Goal: Task Accomplishment & Management: Use online tool/utility

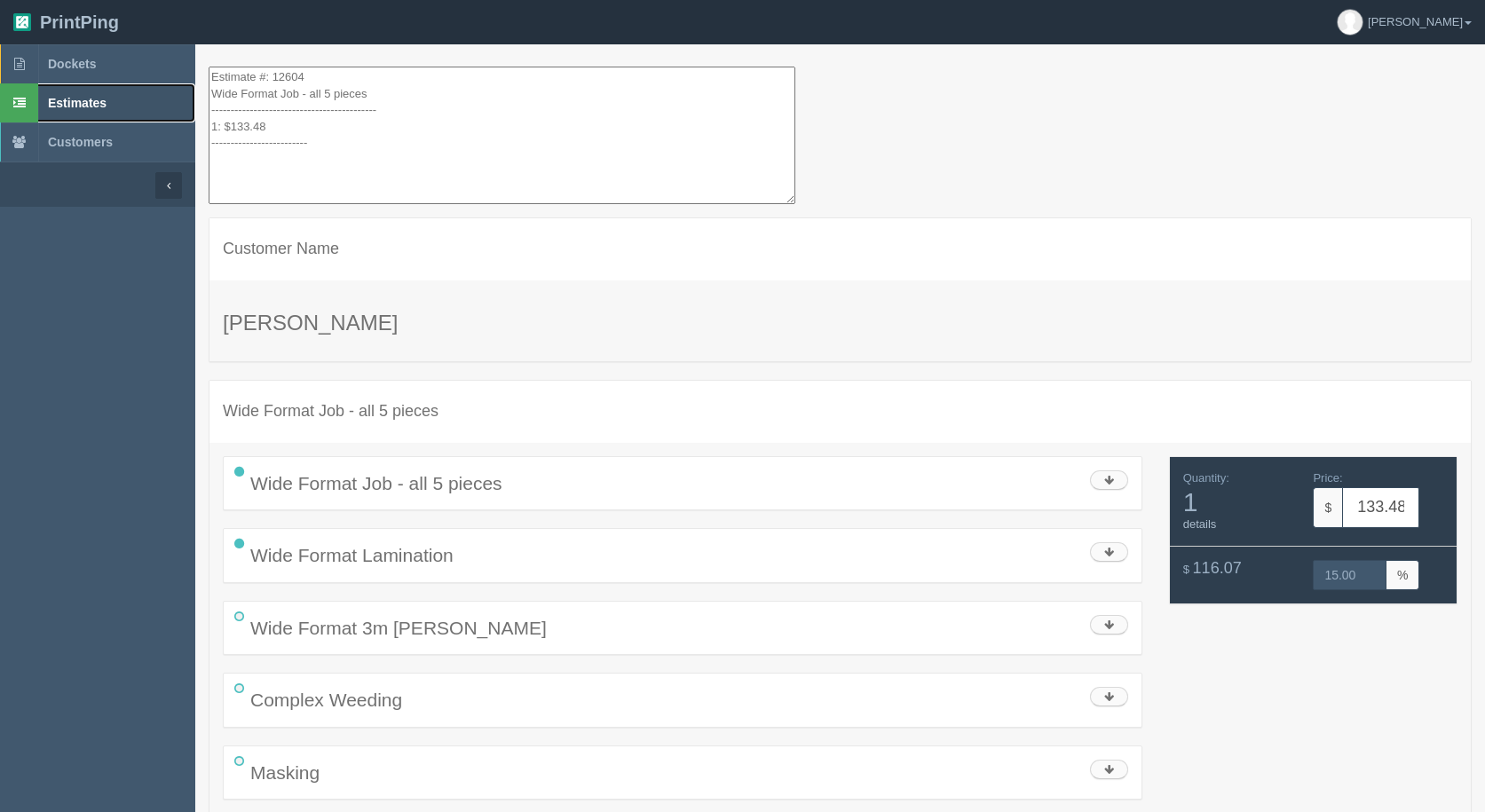
click at [98, 107] on span "Estimates" at bounding box center [76, 103] width 58 height 14
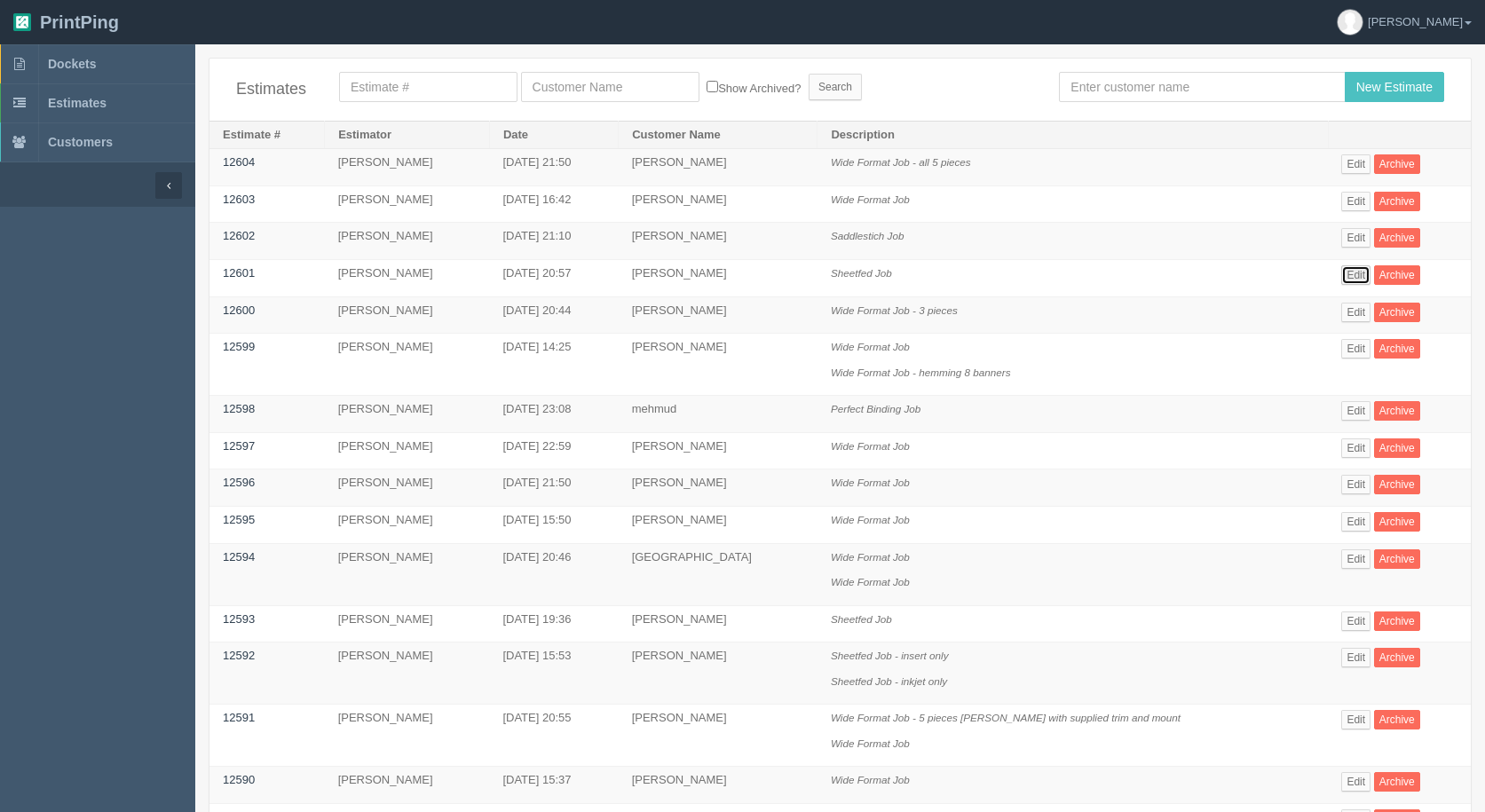
click at [1351, 276] on link "Edit" at bounding box center [1356, 275] width 30 height 20
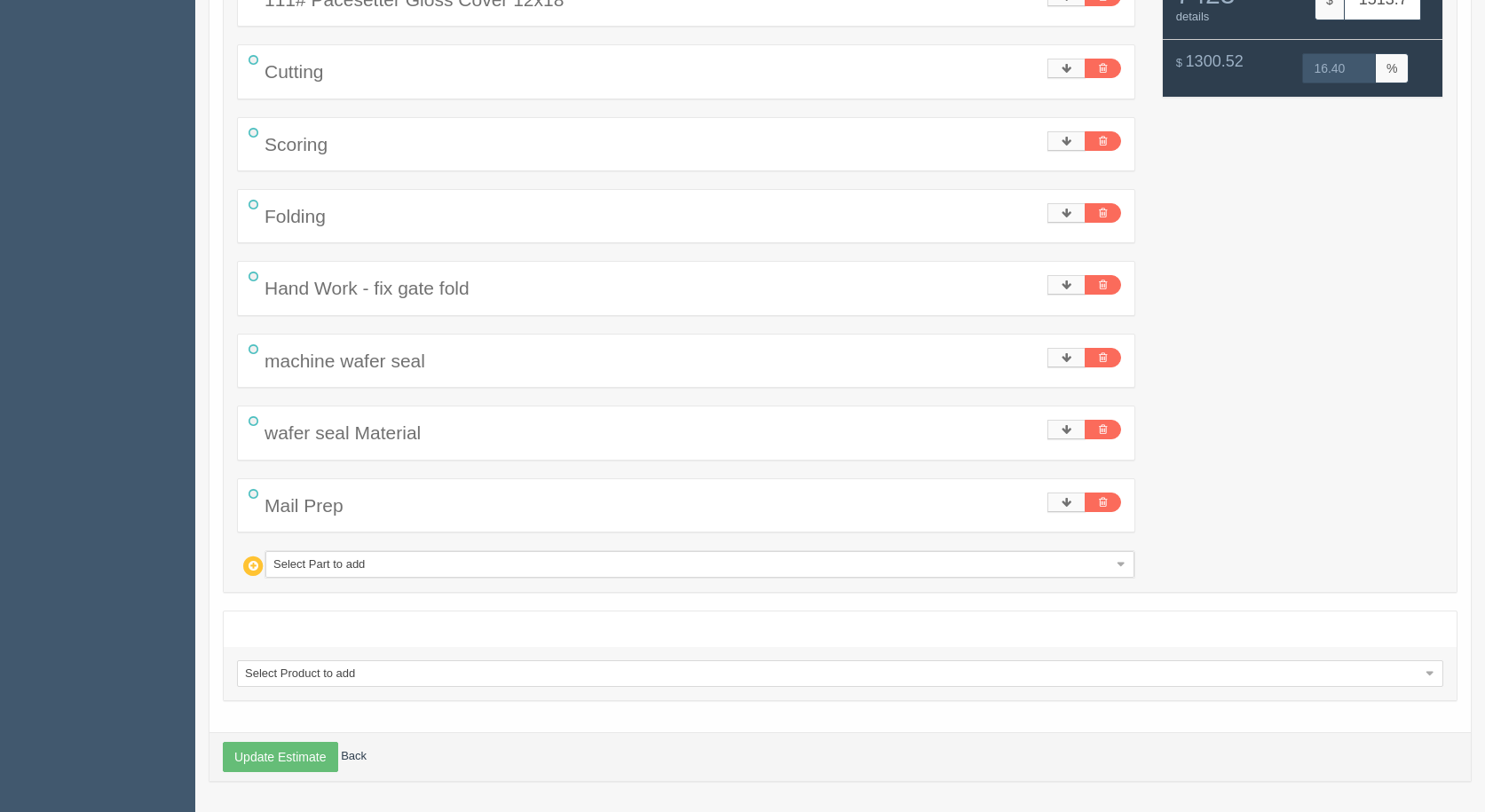
scroll to position [455, 0]
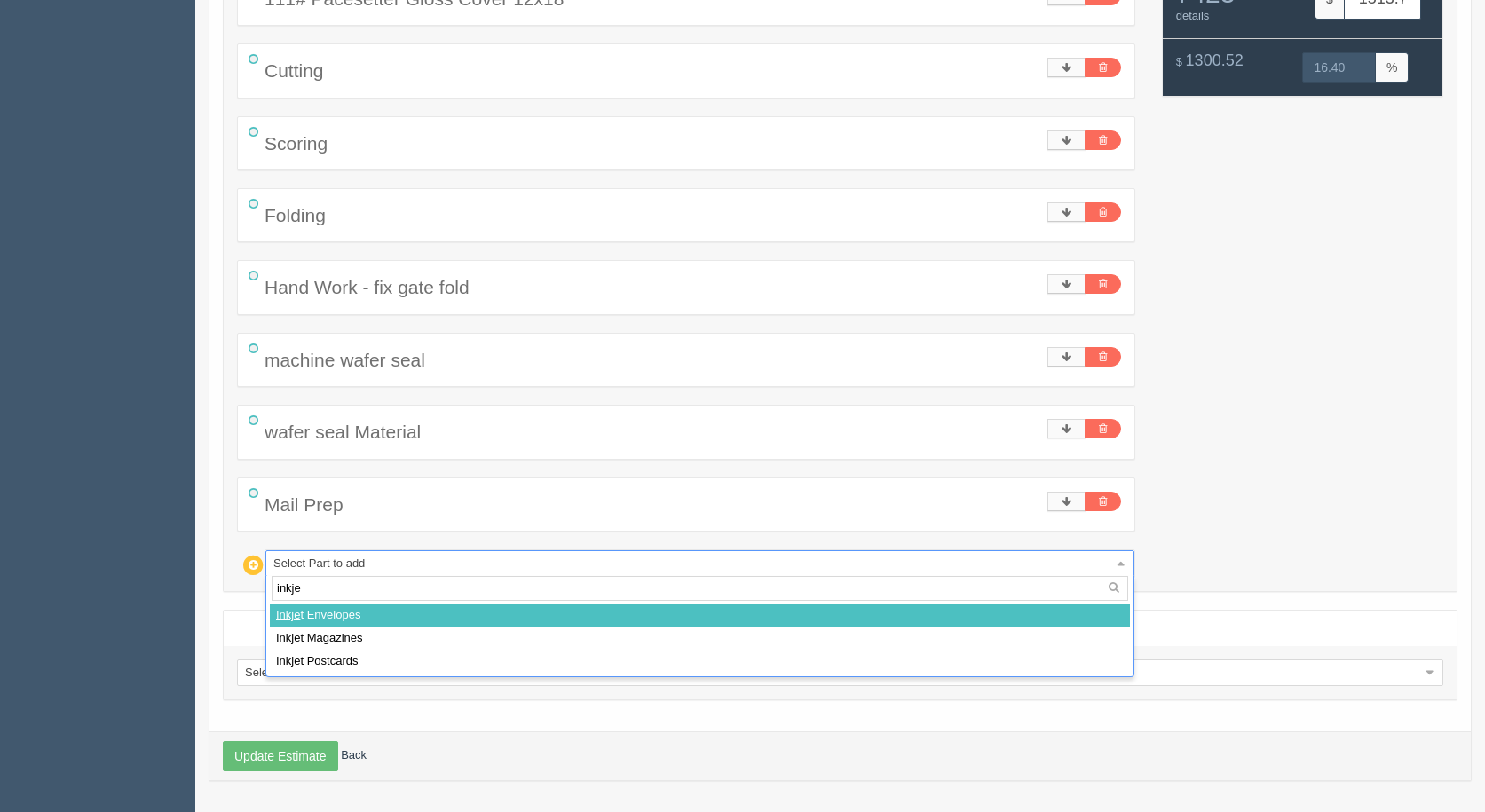
type input "inkjet"
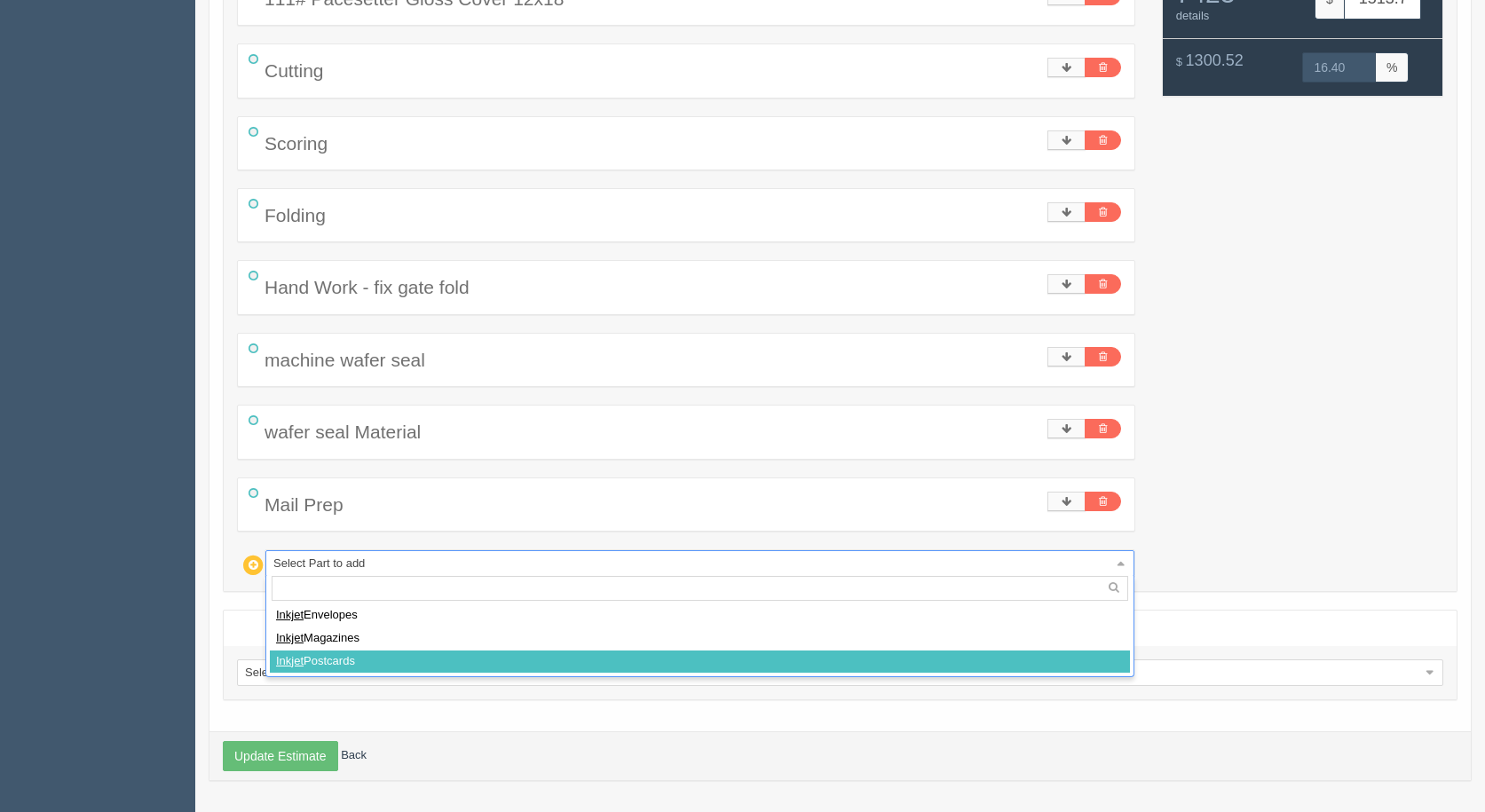
select select
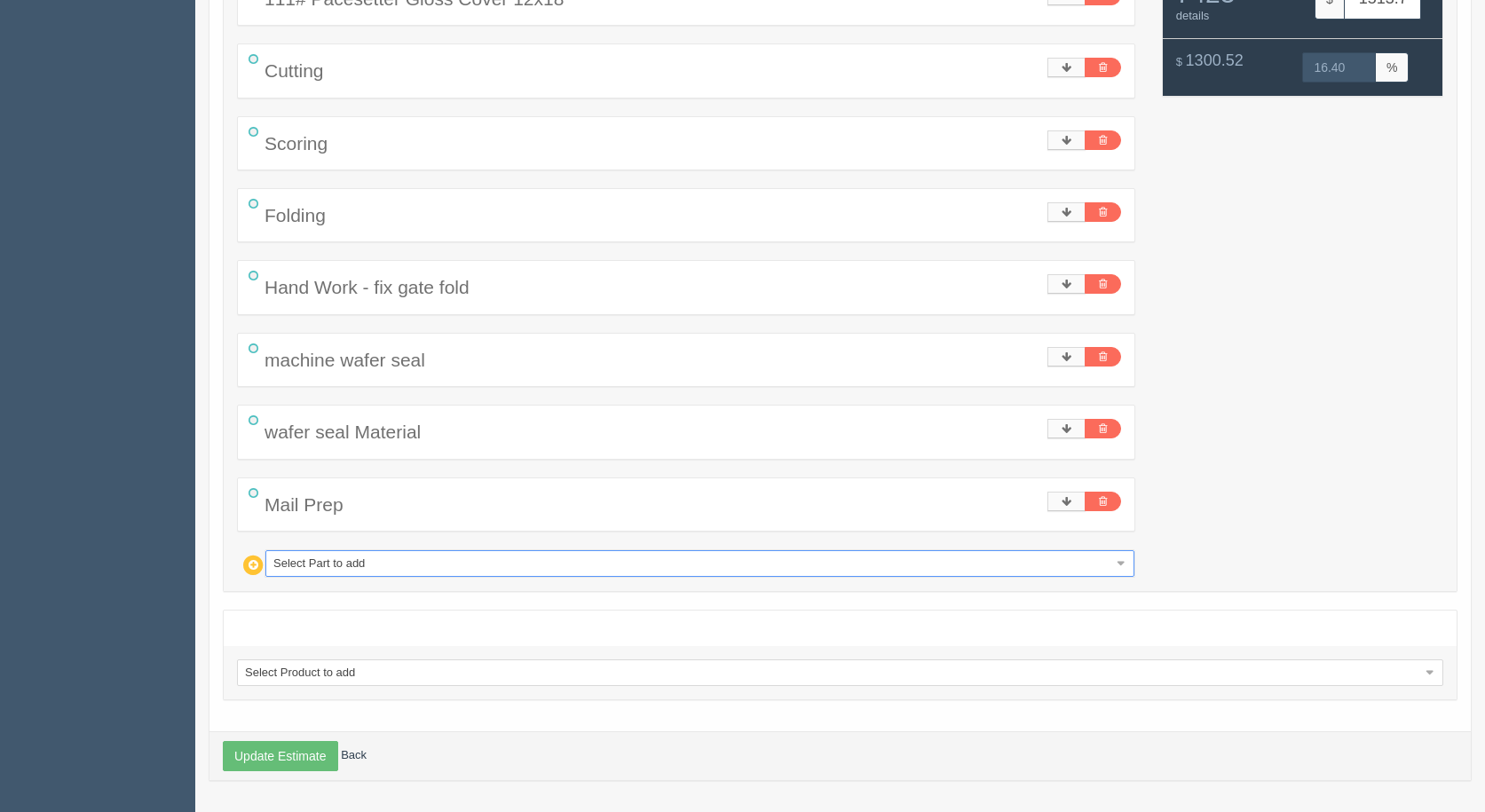
type input "1573.11"
type input "16.34"
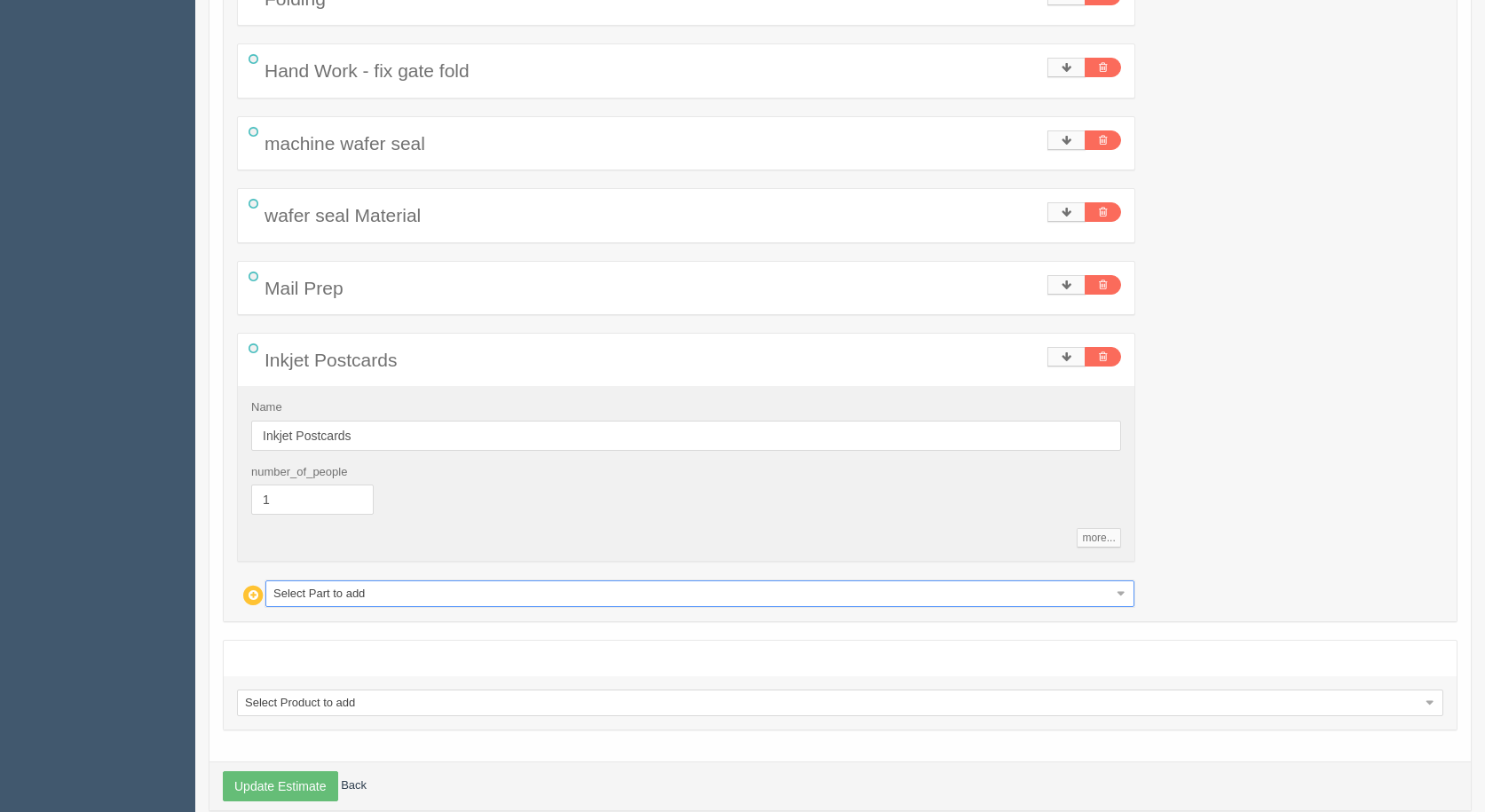
scroll to position [702, 0]
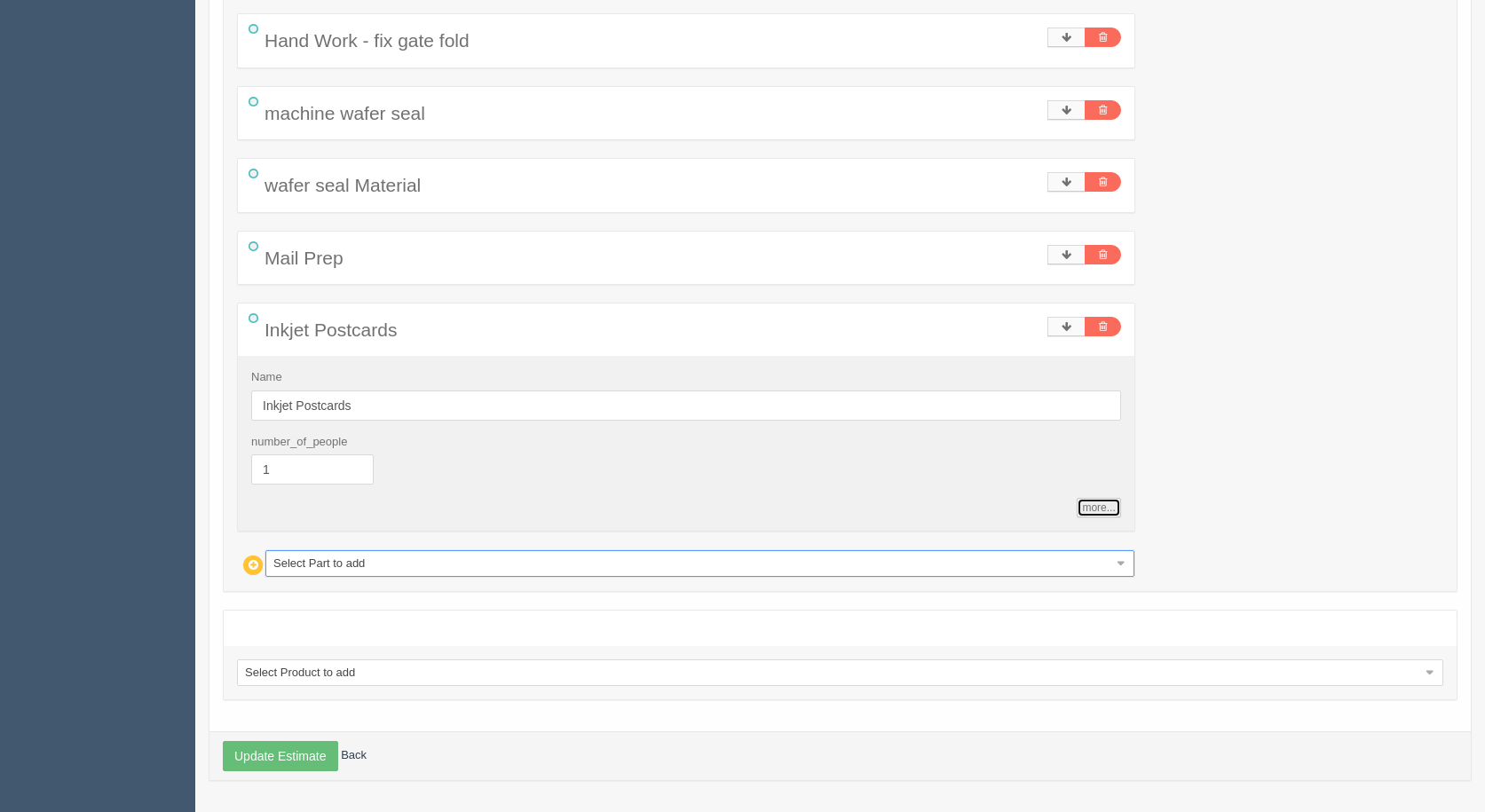
click at [1102, 502] on link "more..." at bounding box center [1098, 508] width 43 height 20
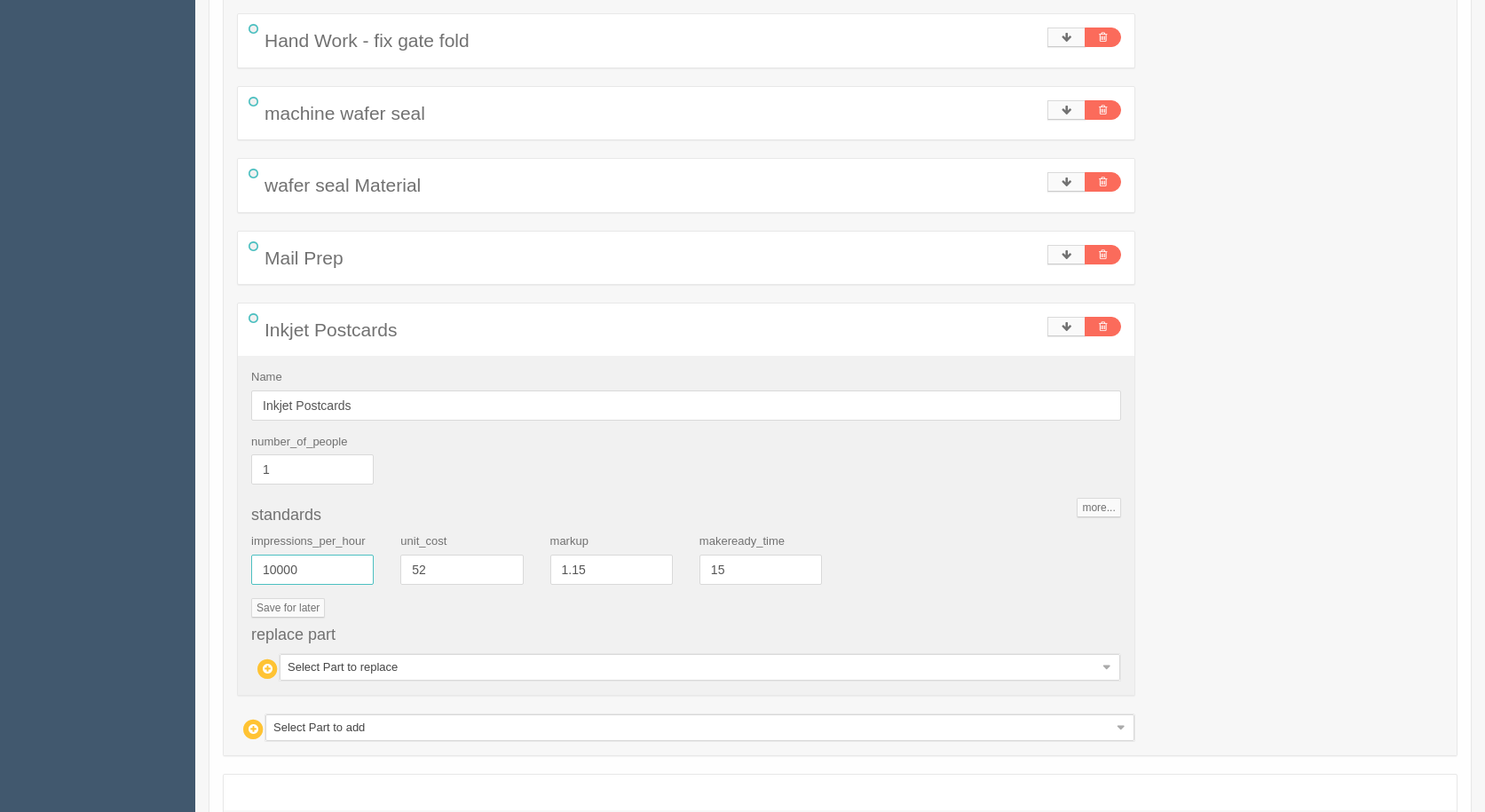
drag, startPoint x: 318, startPoint y: 573, endPoint x: 180, endPoint y: 552, distance: 139.6
click at [180, 552] on section "Dockets Estimates Customers" at bounding box center [742, 160] width 1485 height 1634
drag, startPoint x: 232, startPoint y: 567, endPoint x: 152, endPoint y: 555, distance: 80.9
click at [152, 555] on section "Dockets Estimates Customers" at bounding box center [742, 160] width 1485 height 1634
type input "6000"
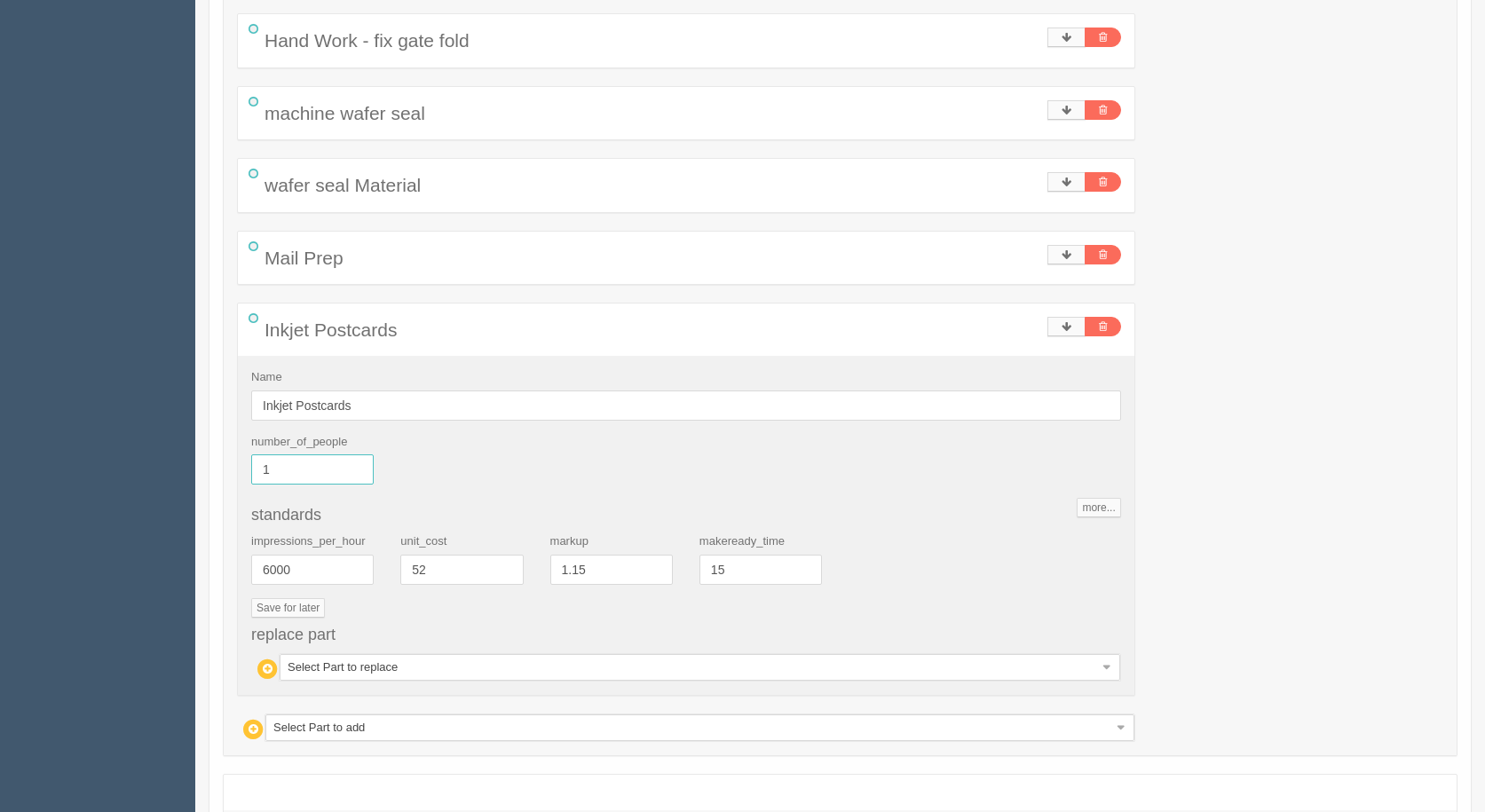
type input "1602.71"
type input "16.32"
drag, startPoint x: 292, startPoint y: 466, endPoint x: 189, endPoint y: 461, distance: 103.1
click at [189, 461] on section "Dockets Estimates Customers" at bounding box center [742, 160] width 1485 height 1634
type input "2"
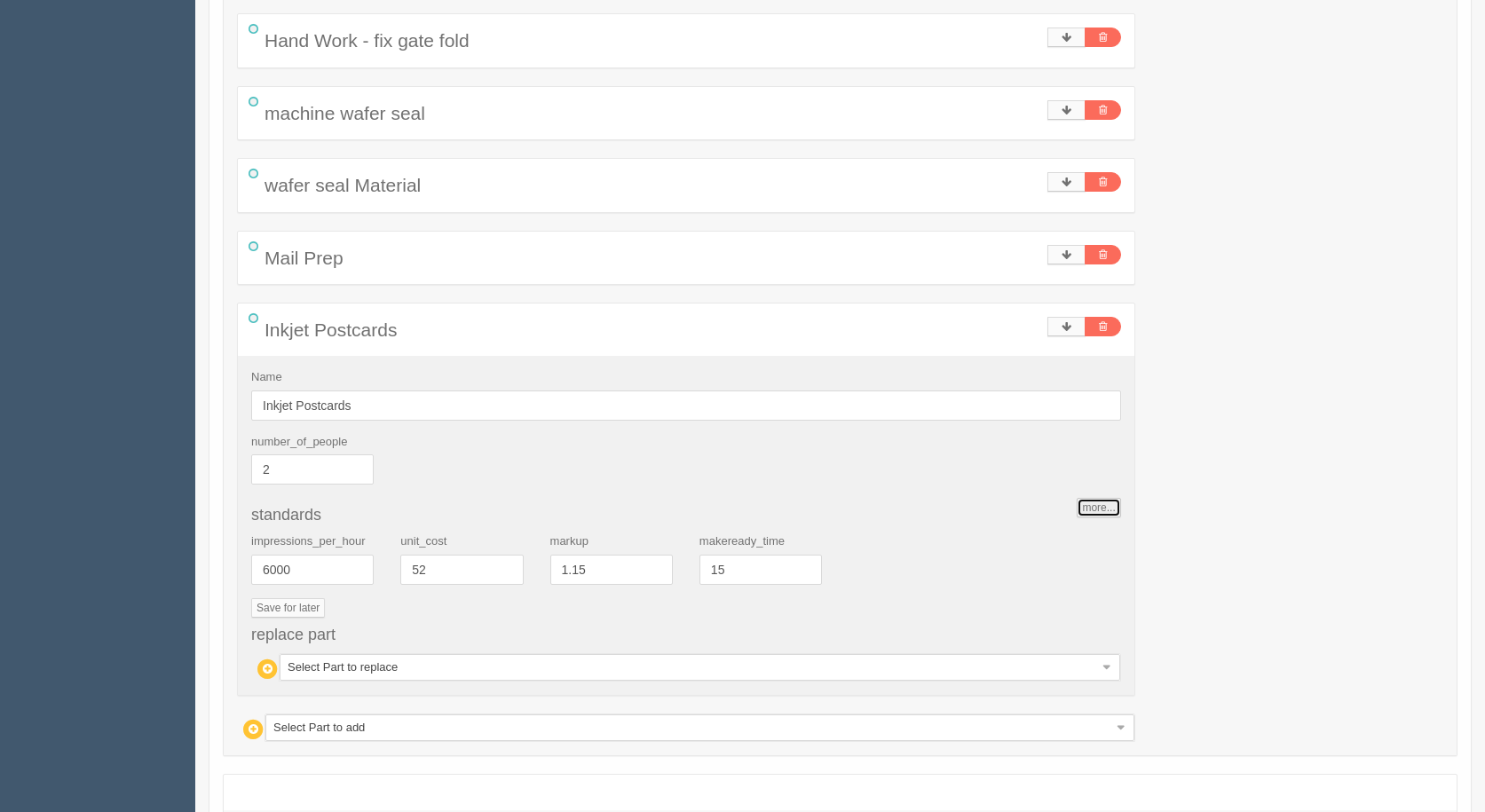
type input "1676.69"
type input "16.26"
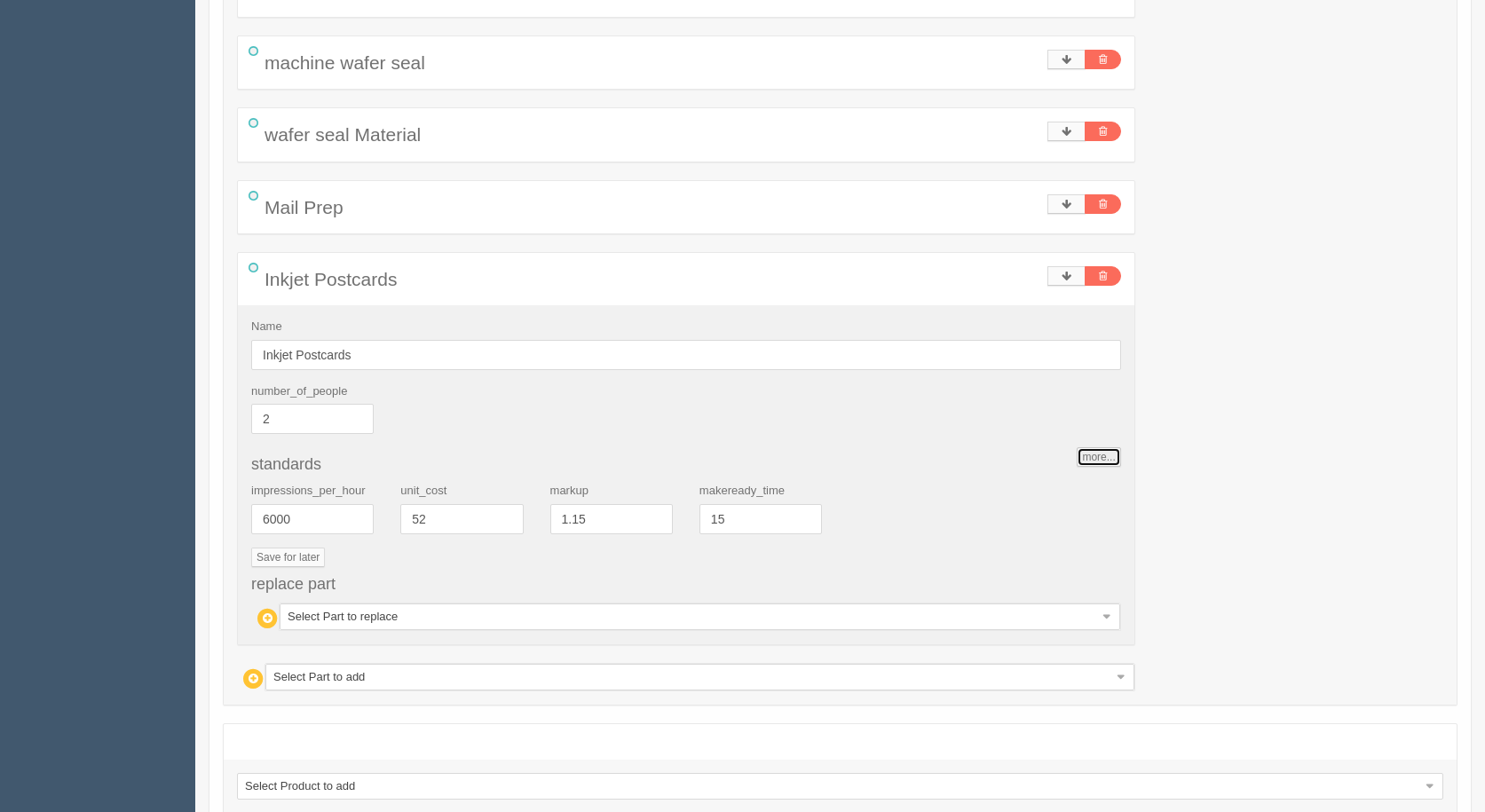
scroll to position [866, 0]
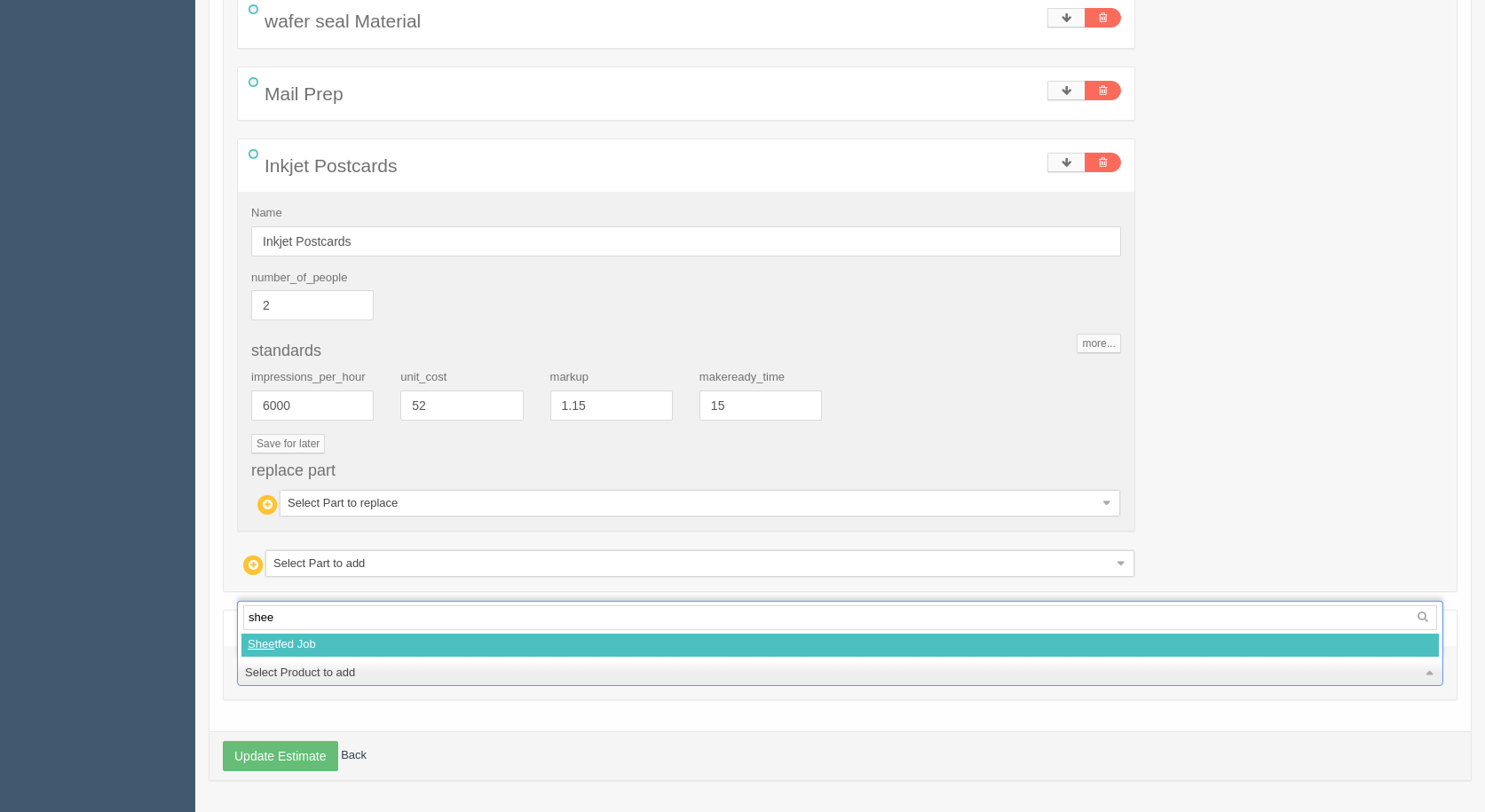
type input "sheet"
select select
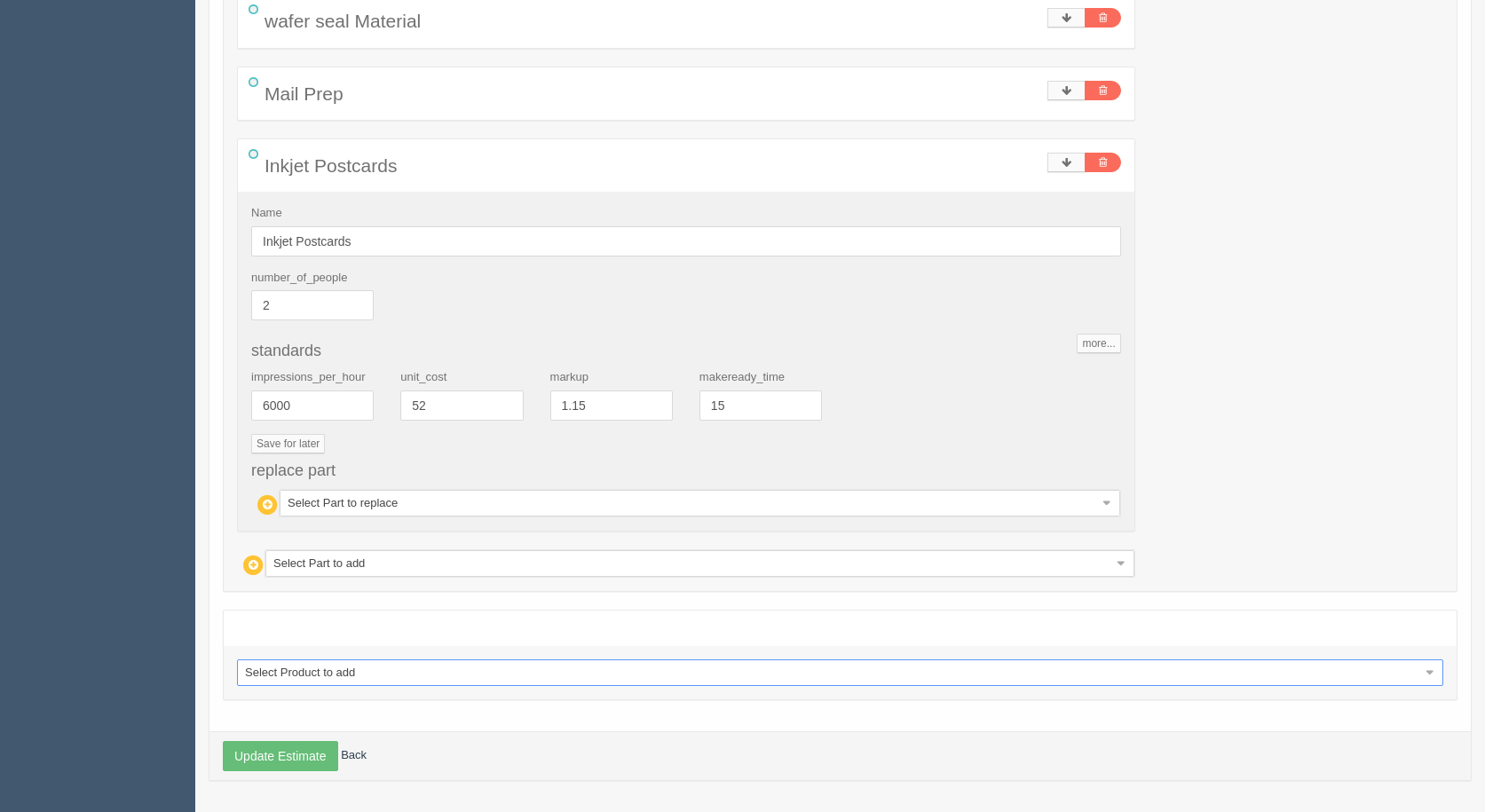
select select "0"
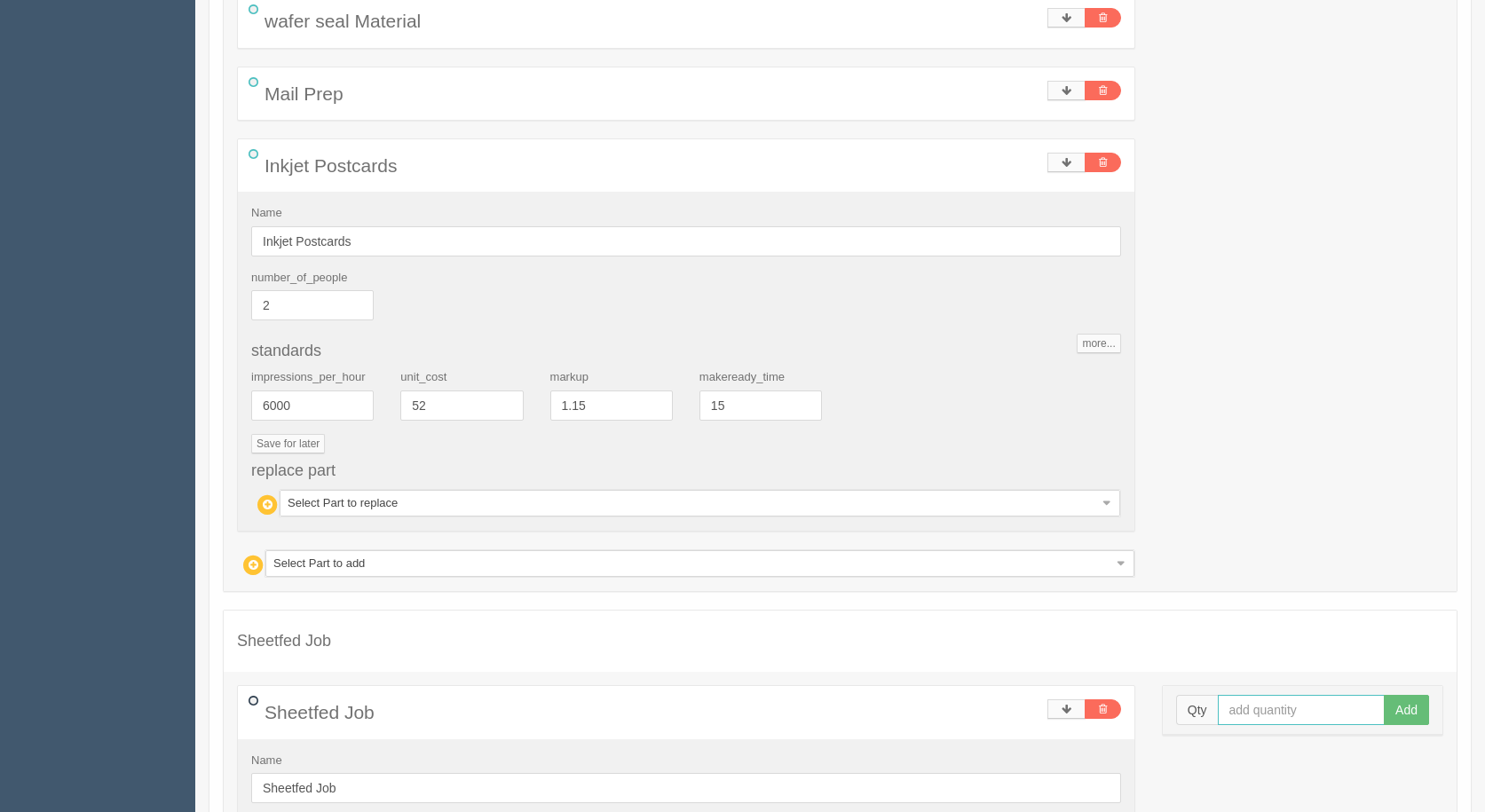
click at [1304, 715] on input "text" at bounding box center [1302, 711] width 168 height 31
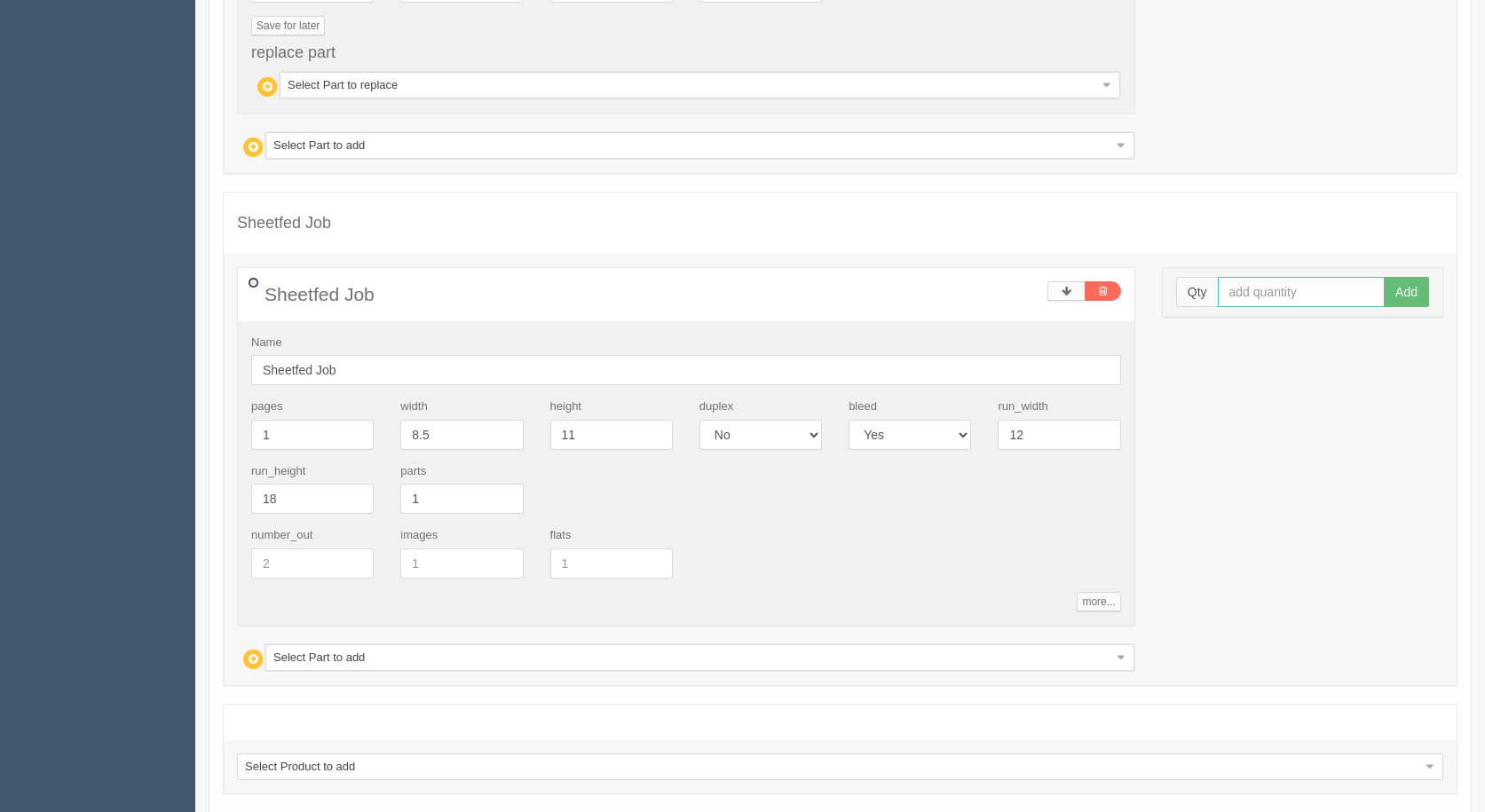
scroll to position [1309, 0]
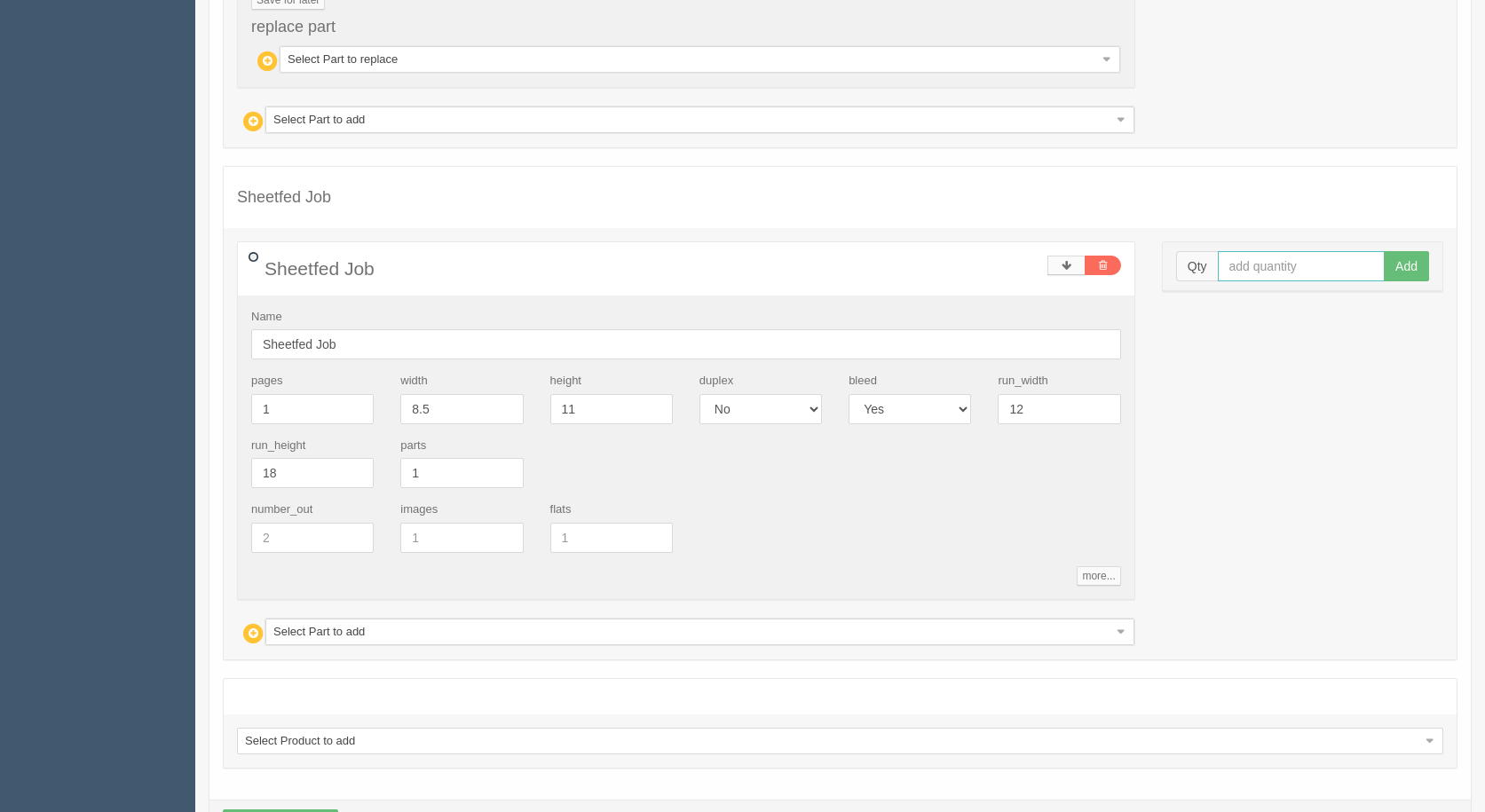
click at [1247, 264] on input "text" at bounding box center [1302, 266] width 168 height 31
type input "8"
type input "7423"
click at [1393, 267] on button "Add" at bounding box center [1407, 266] width 45 height 31
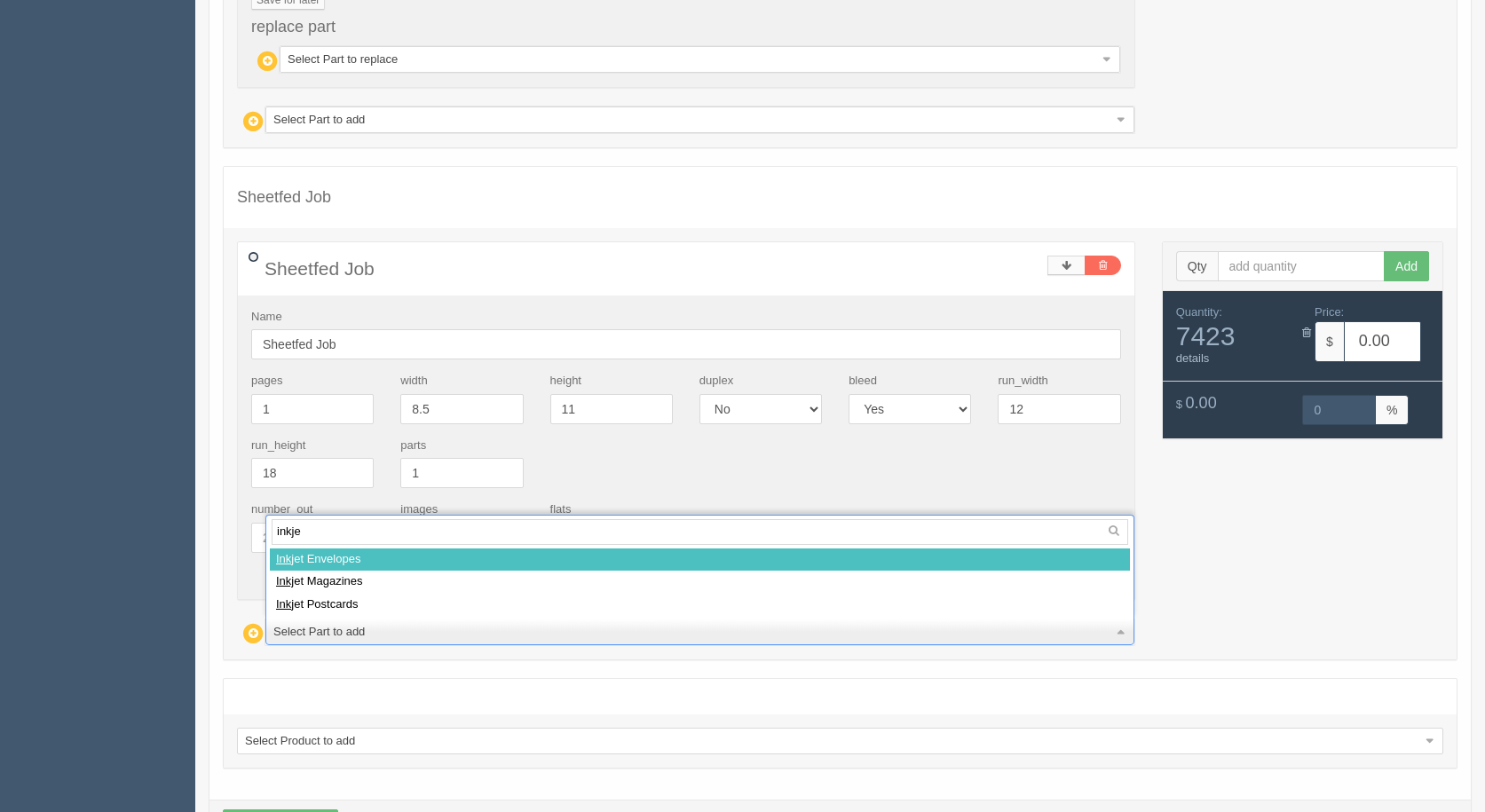
type input "inkjet"
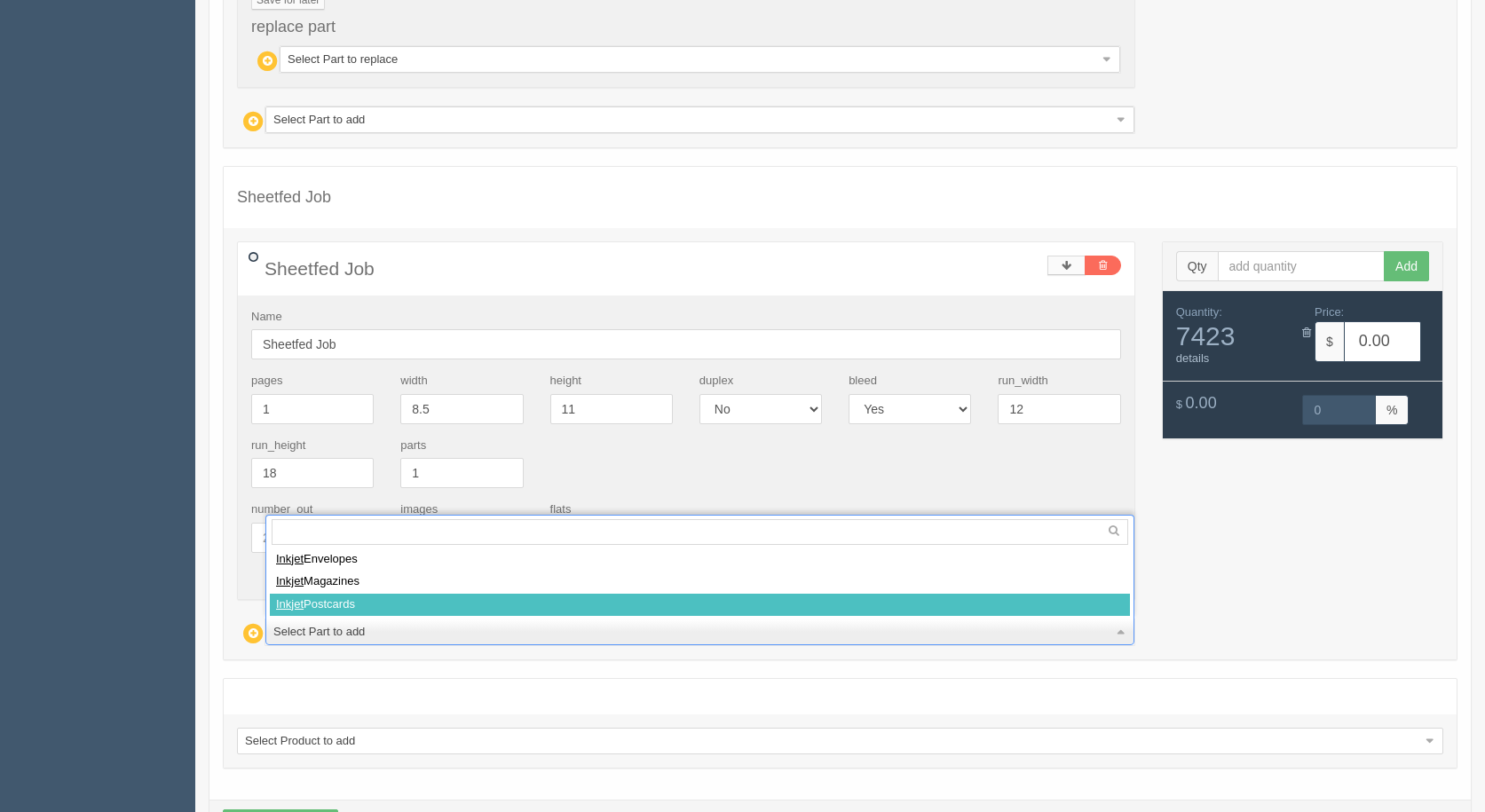
select select
type input "59.34"
type input "15.00"
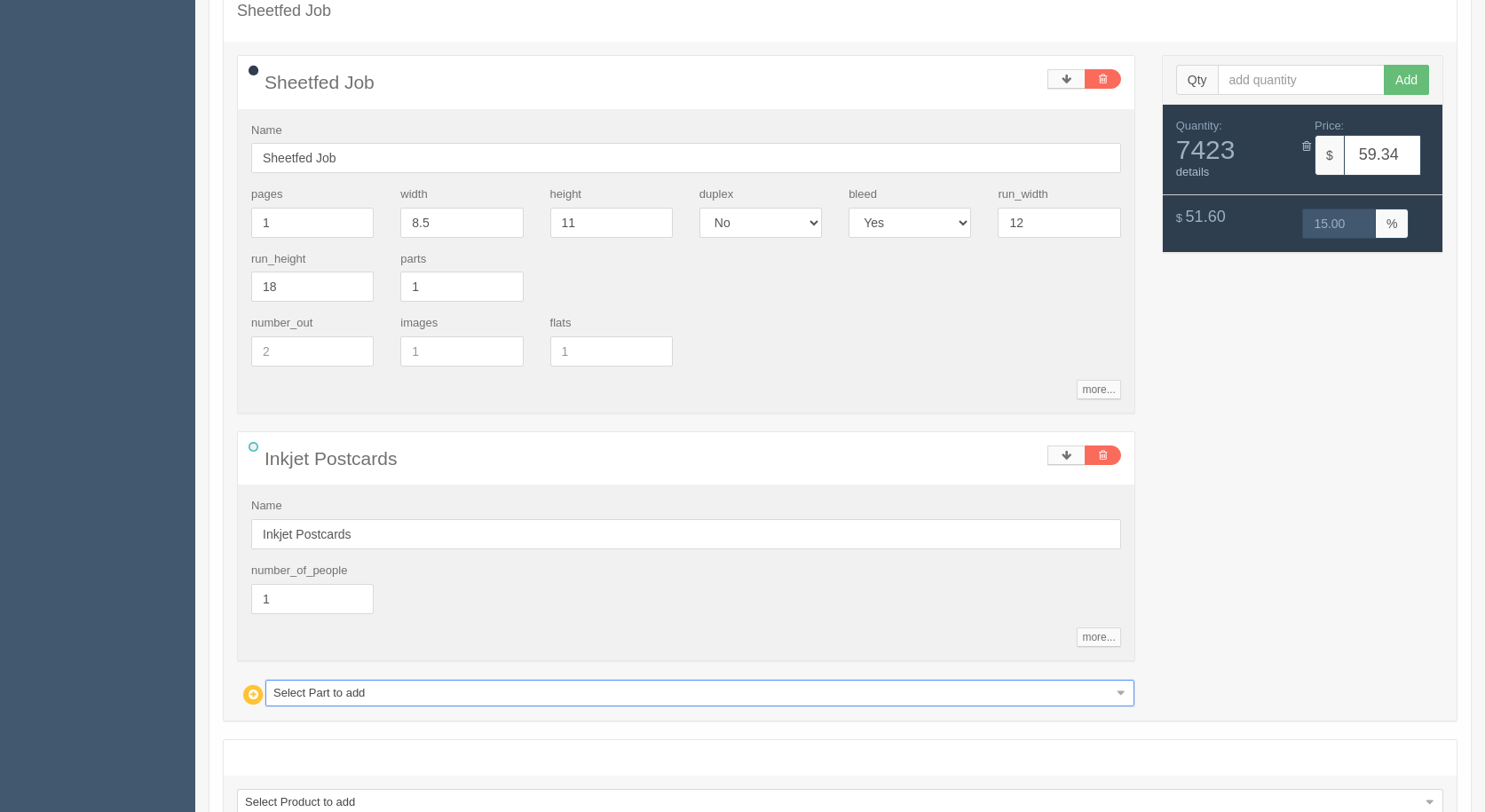
scroll to position [1626, 0]
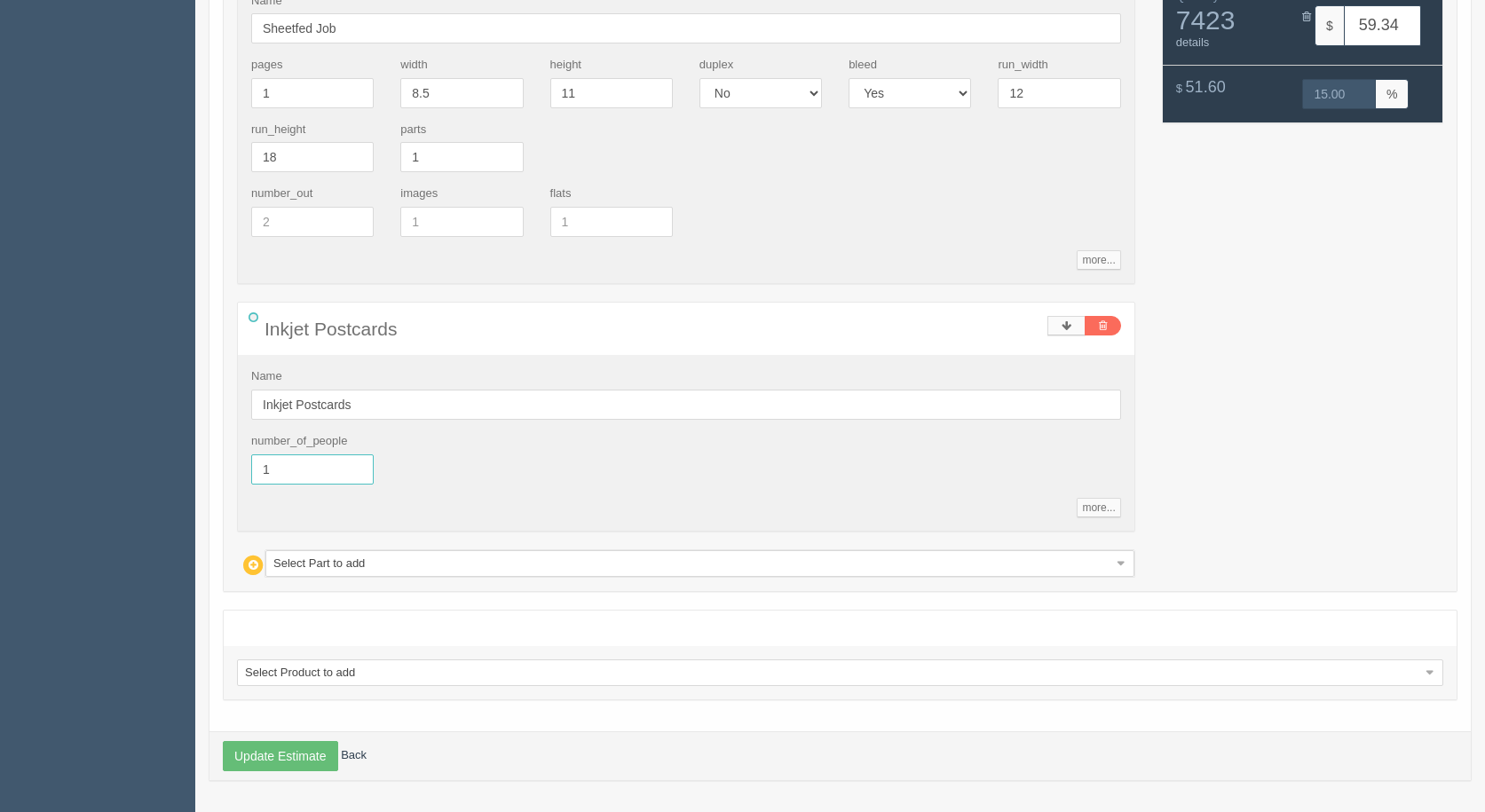
drag, startPoint x: 332, startPoint y: 481, endPoint x: 170, endPoint y: 440, distance: 167.1
type input "2"
type input "103.73"
type input "15.00"
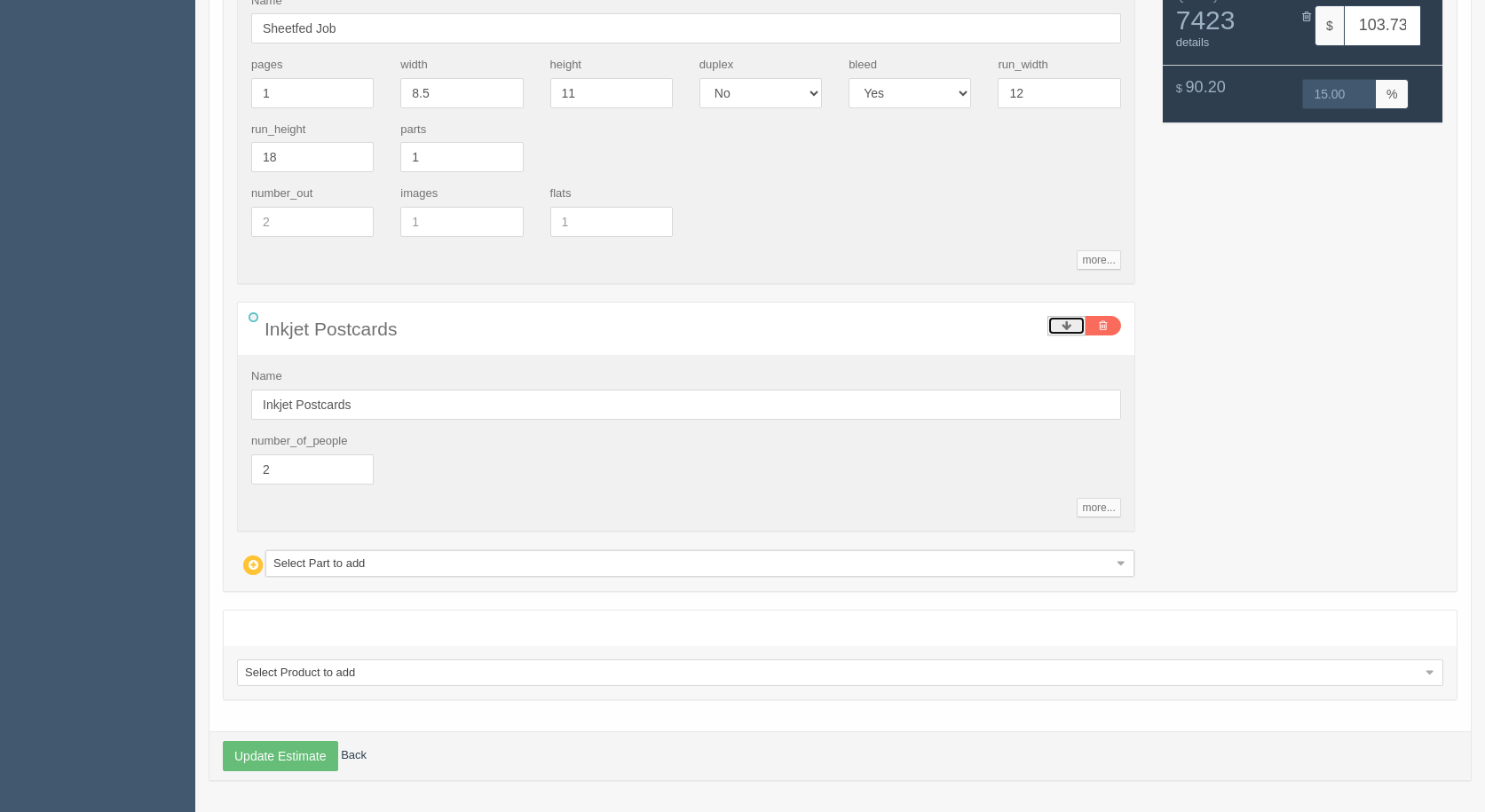
click at [1061, 323] on icon at bounding box center [1066, 326] width 10 height 11
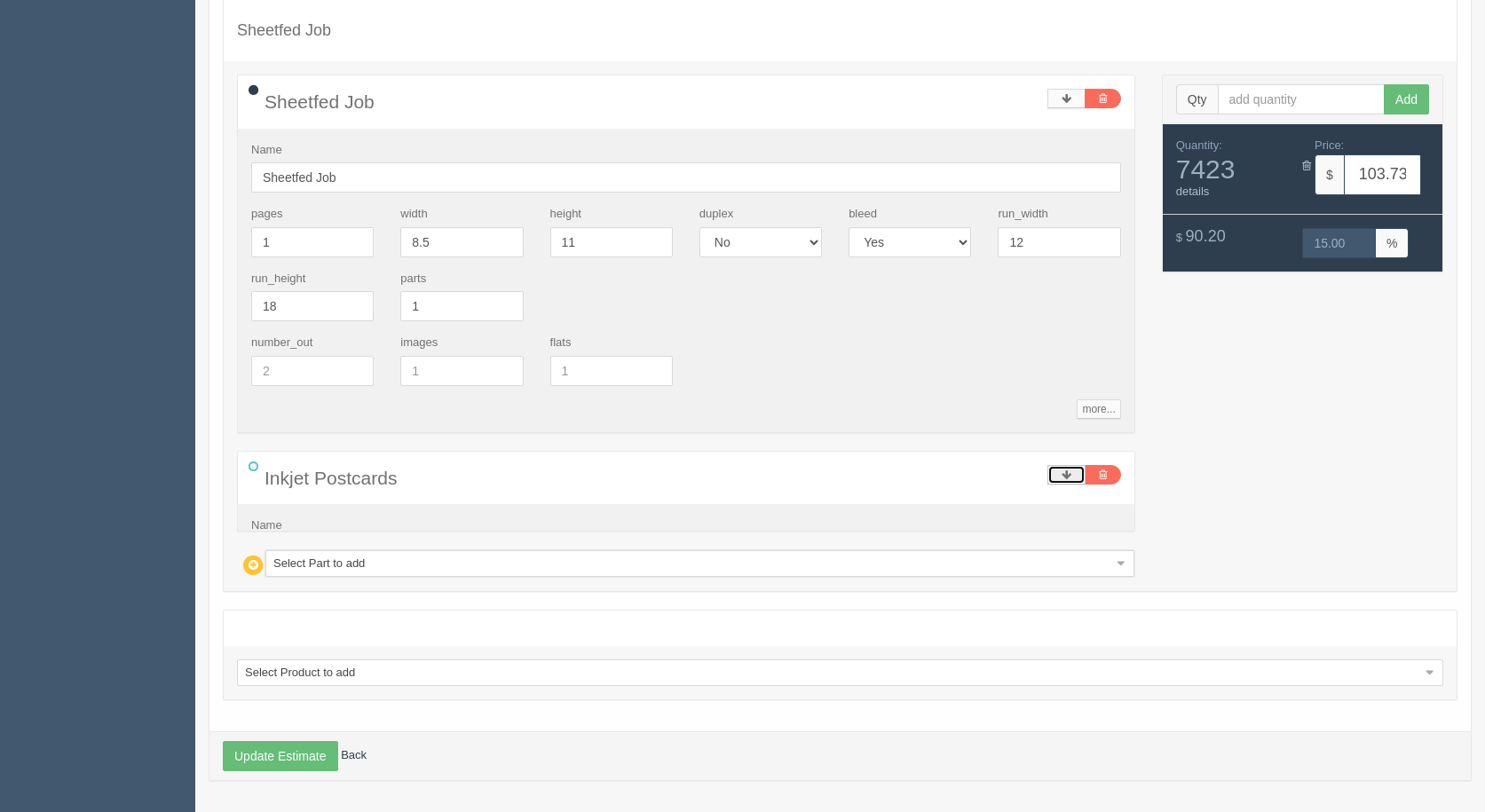
scroll to position [1450, 0]
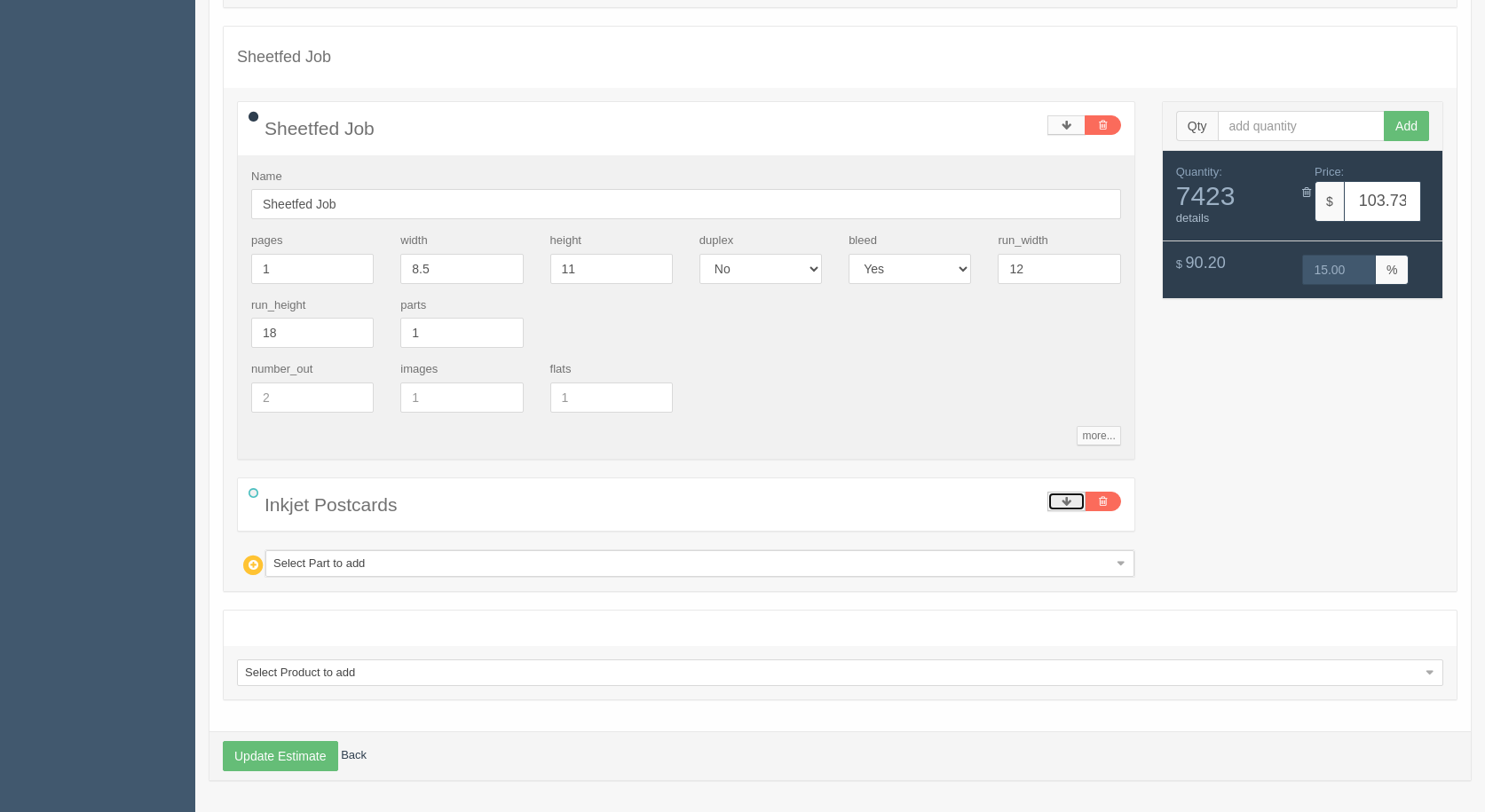
click at [1054, 500] on link at bounding box center [1067, 502] width 39 height 20
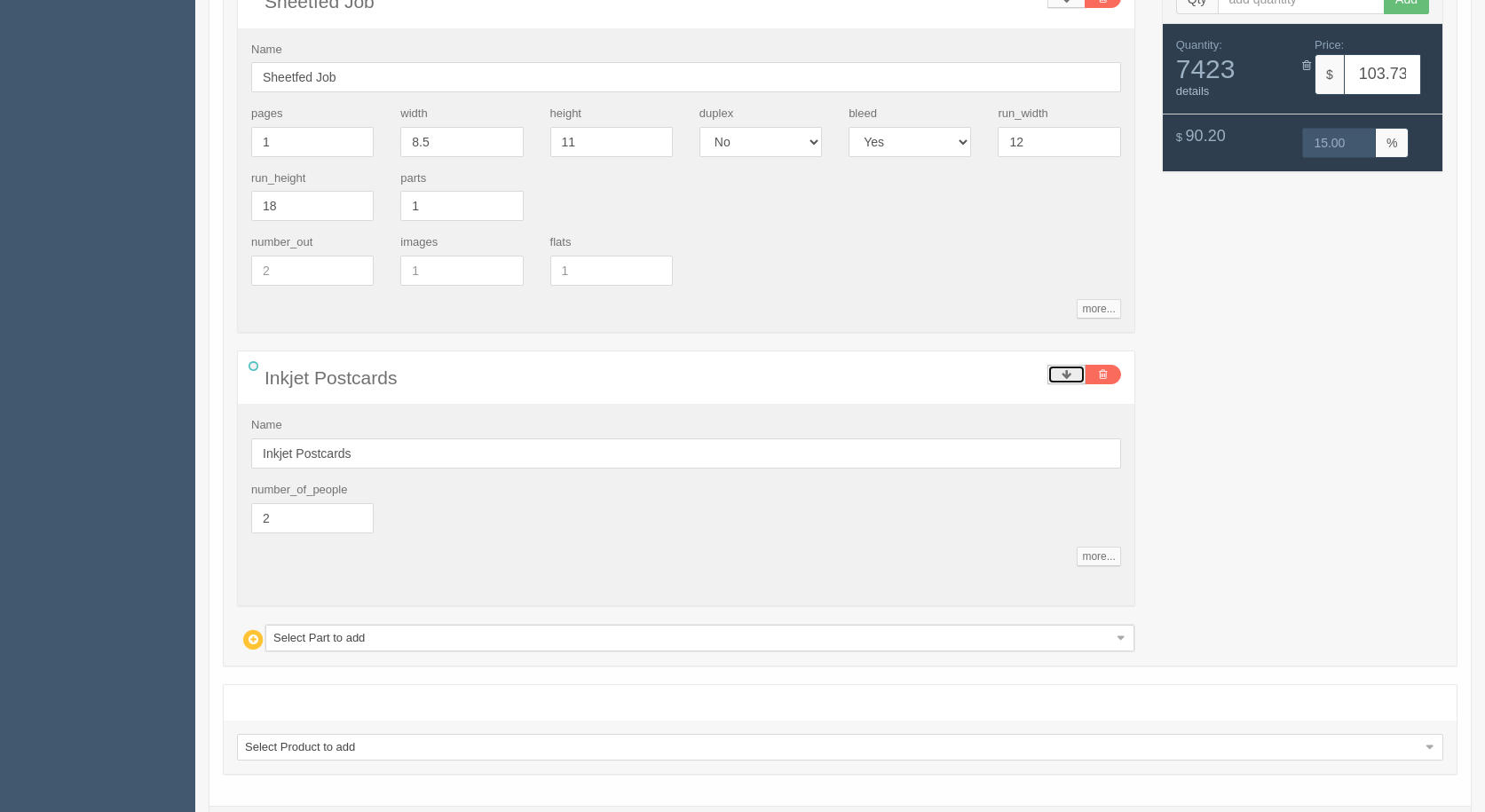
scroll to position [1626, 0]
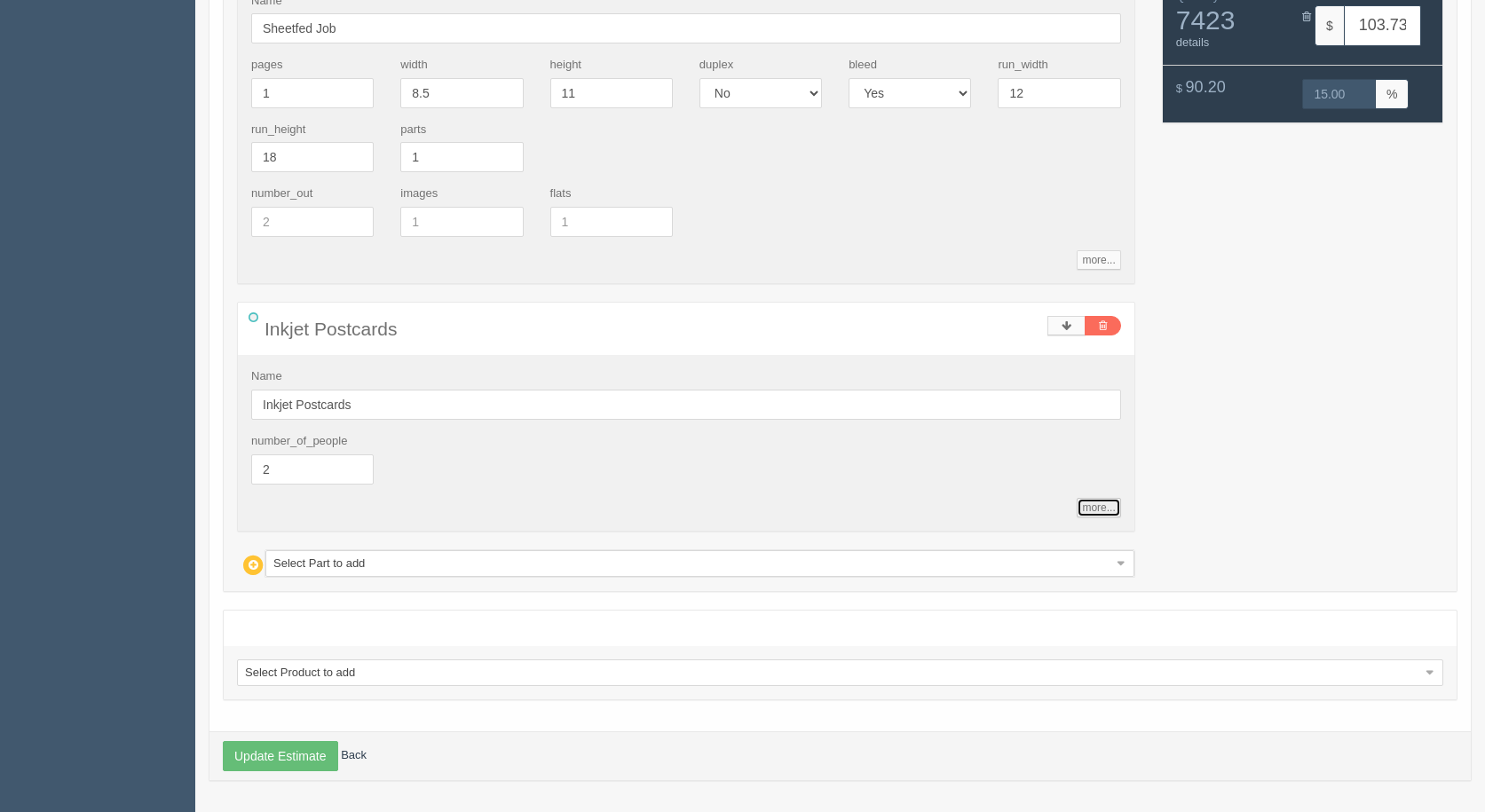
click at [1100, 509] on link "more..." at bounding box center [1098, 508] width 43 height 20
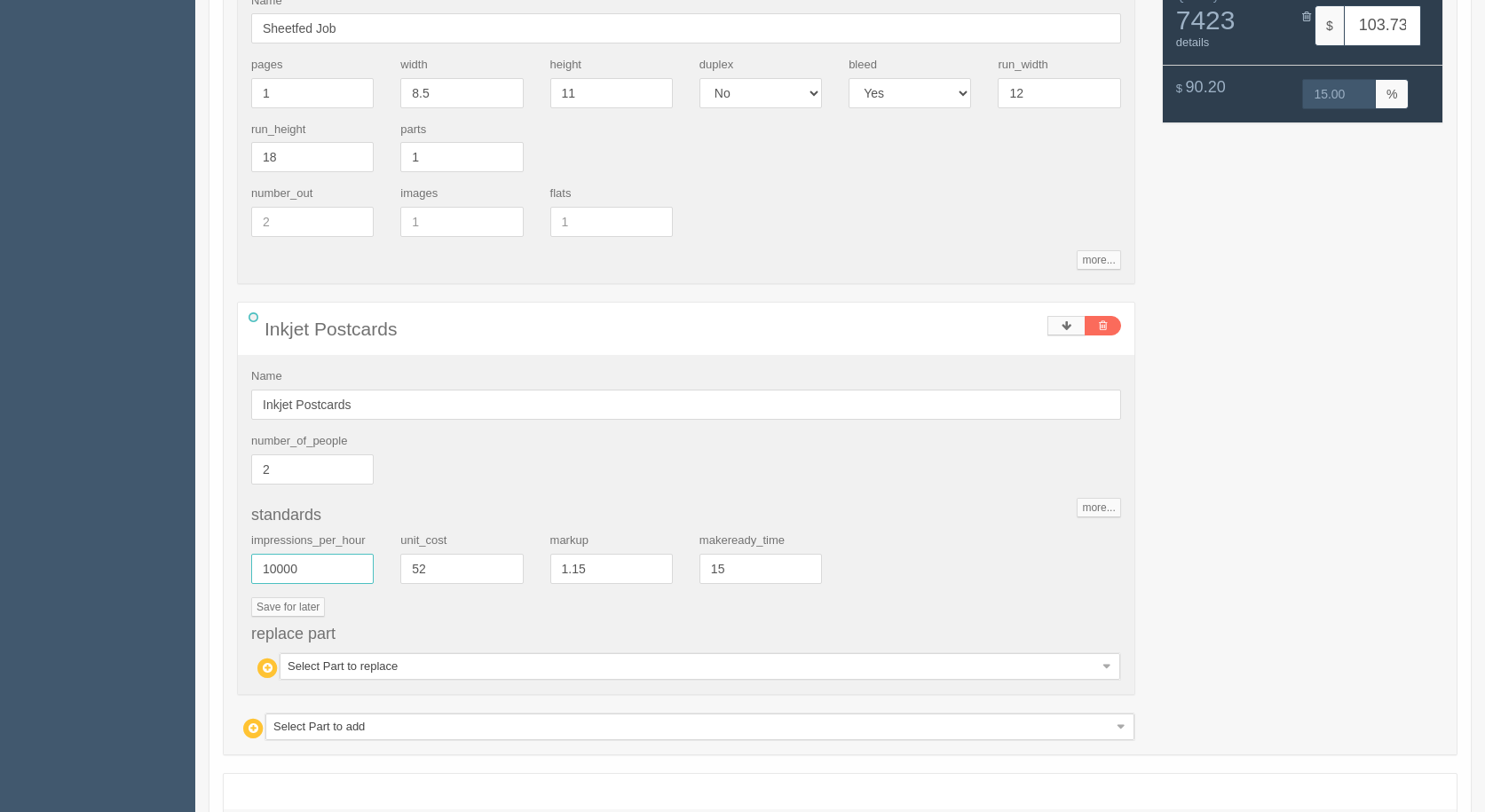
drag, startPoint x: 327, startPoint y: 568, endPoint x: 78, endPoint y: 547, distance: 249.9
type input "6000"
type input "162.92"
type input "15.00"
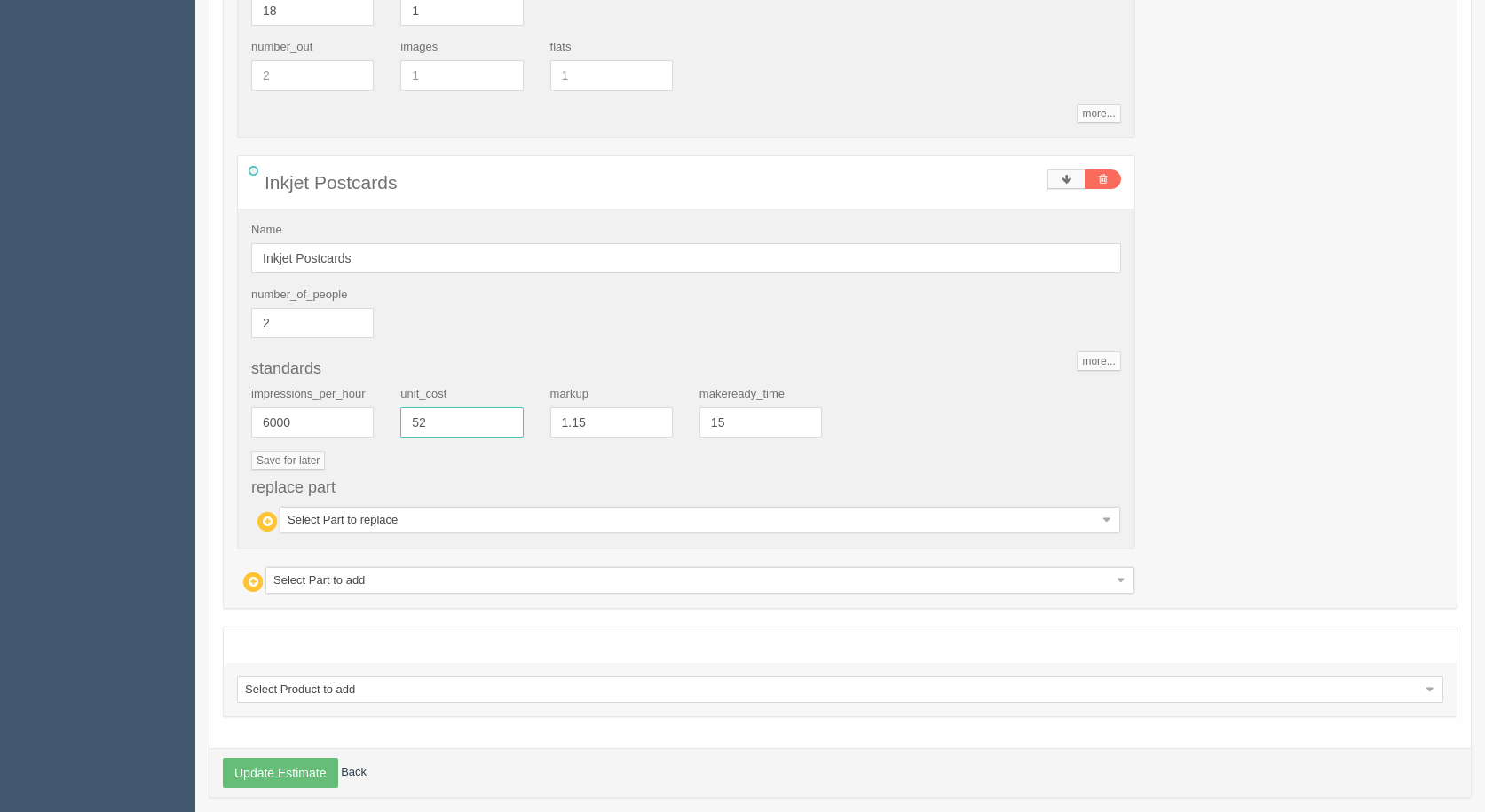
scroll to position [1789, 0]
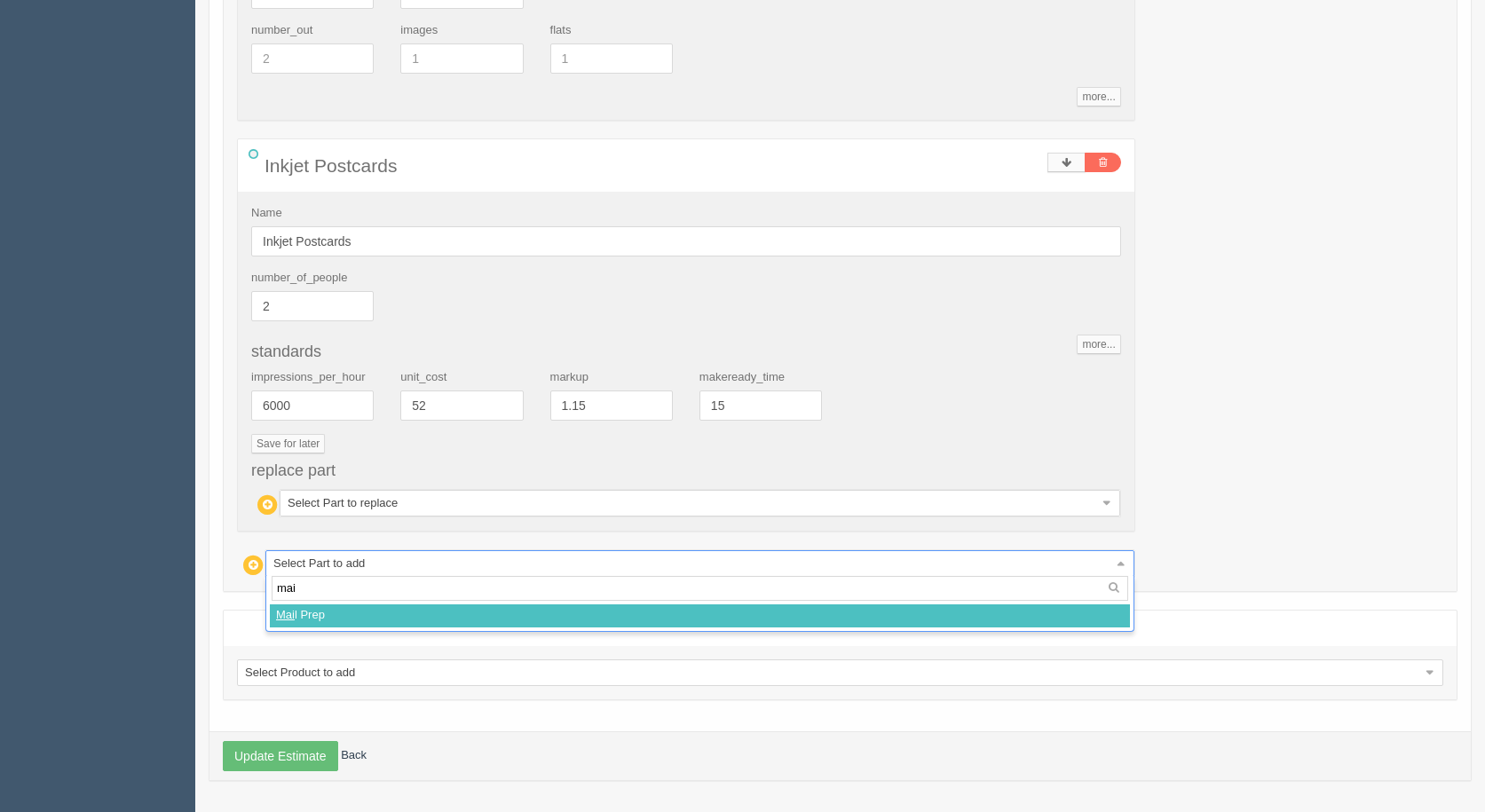
type input "mail"
select select
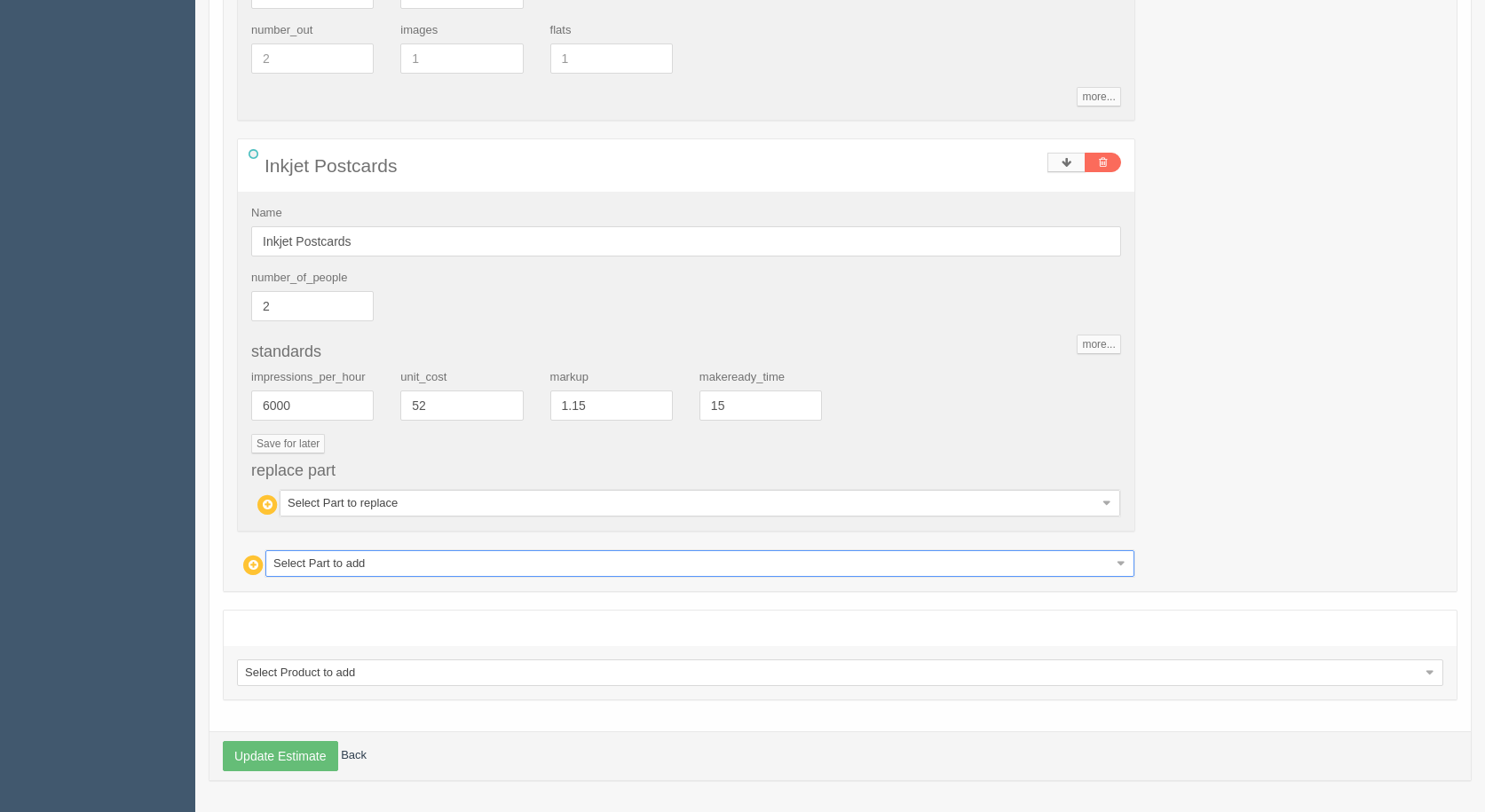
type input "187.92"
type input "27.32"
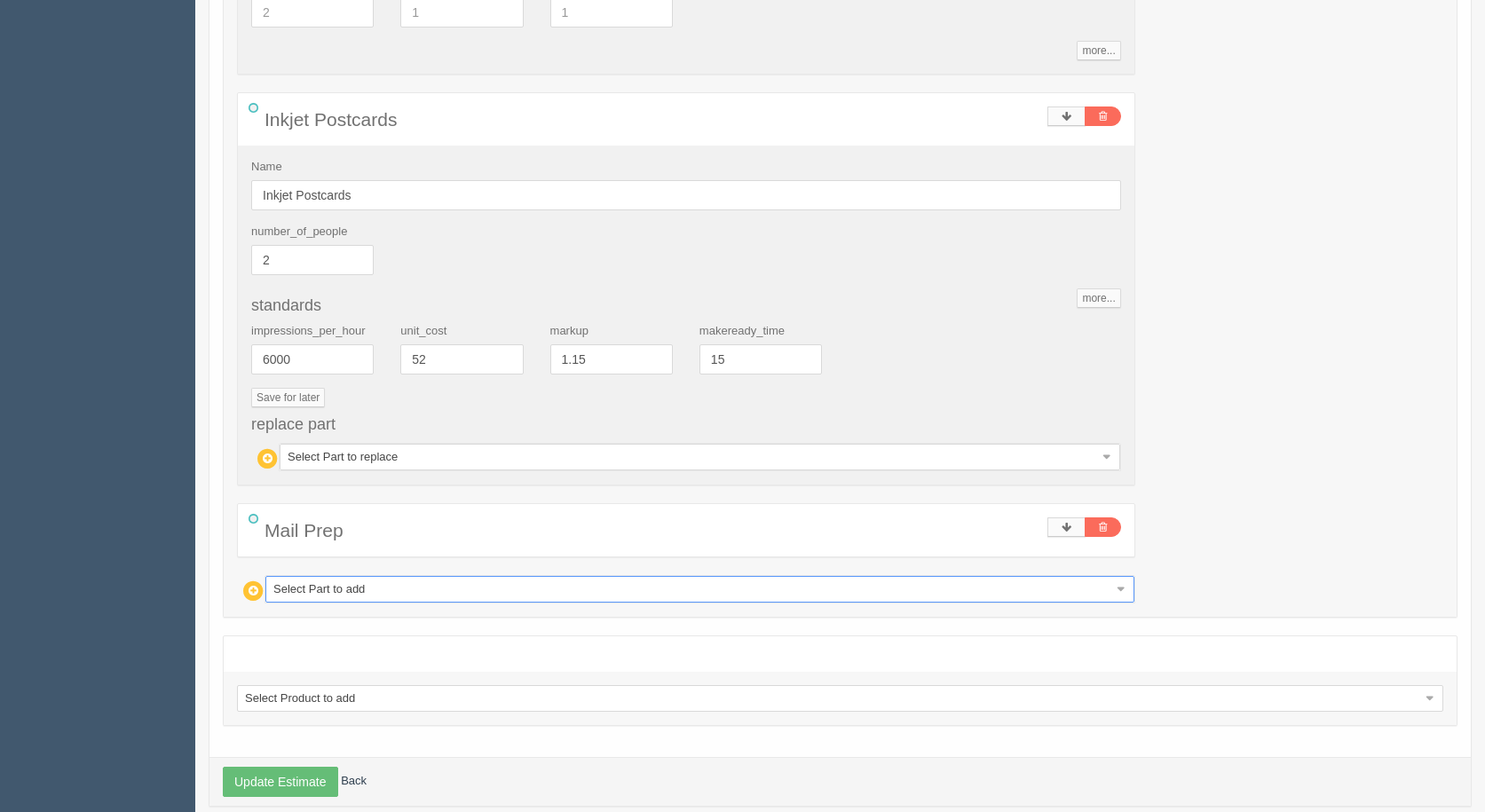
scroll to position [1861, 0]
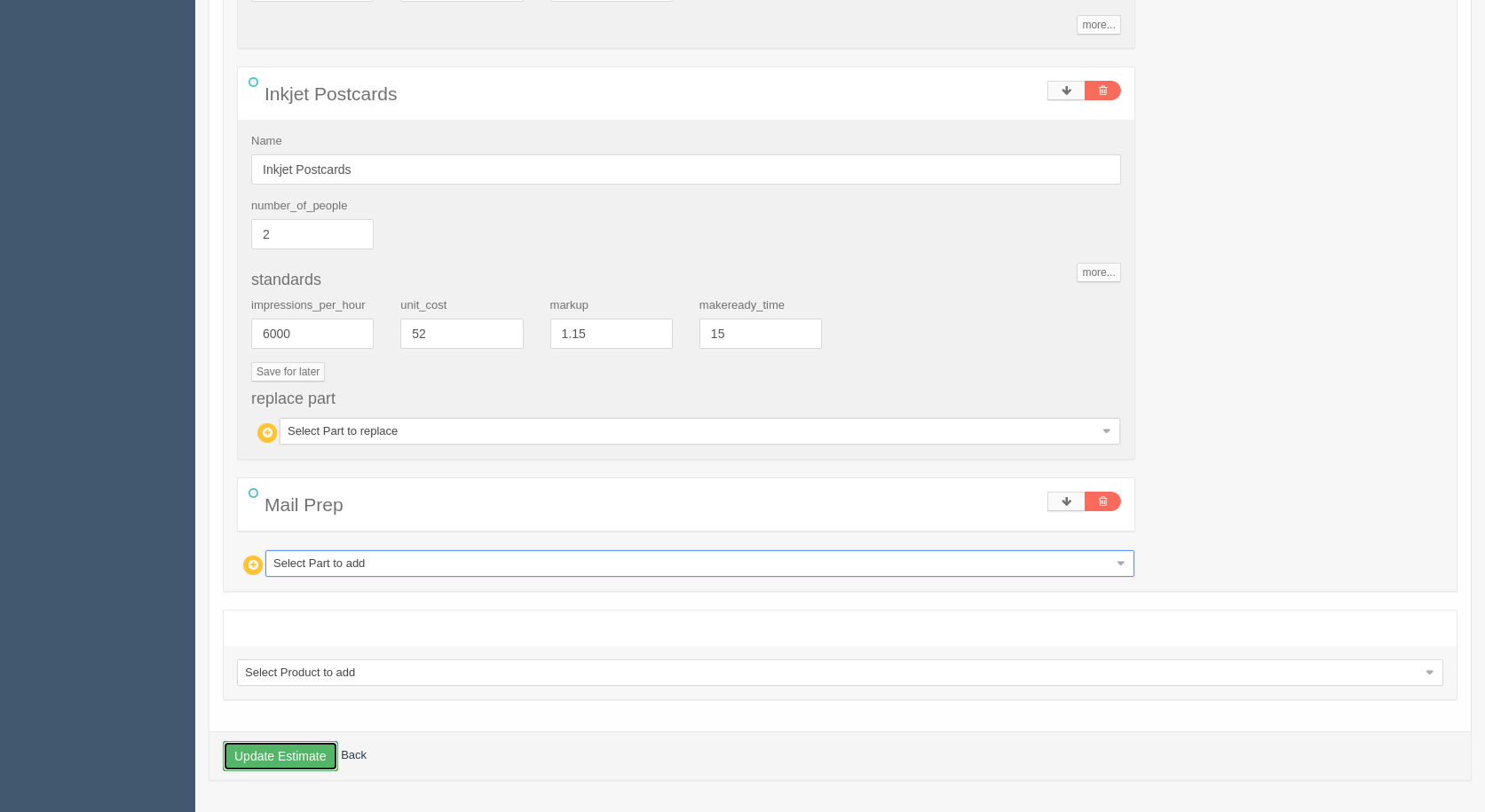
click at [296, 757] on button "Update Estimate" at bounding box center [280, 756] width 116 height 31
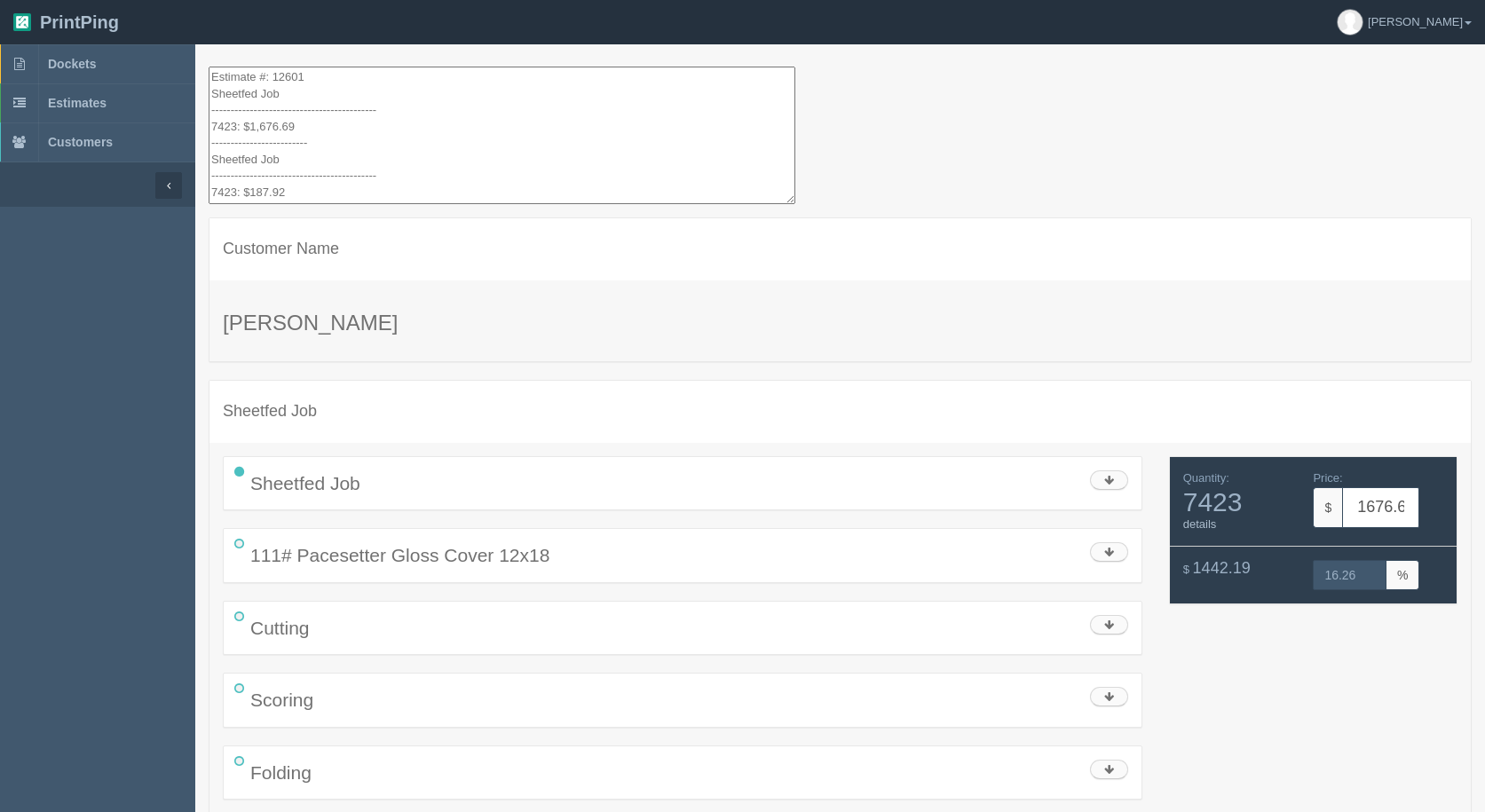
drag, startPoint x: 295, startPoint y: 179, endPoint x: 295, endPoint y: 36, distance: 143.0
click at [233, 0] on html "PrintPing [PERSON_NAME] Administration Edit account ( [EMAIL_ADDRESS][DOMAIN_NA…" at bounding box center [742, 782] width 1485 height 1565
click at [336, 169] on textarea "Estimate #: 12601 Sheetfed Job ------------------------------------------- 7423…" at bounding box center [502, 135] width 587 height 137
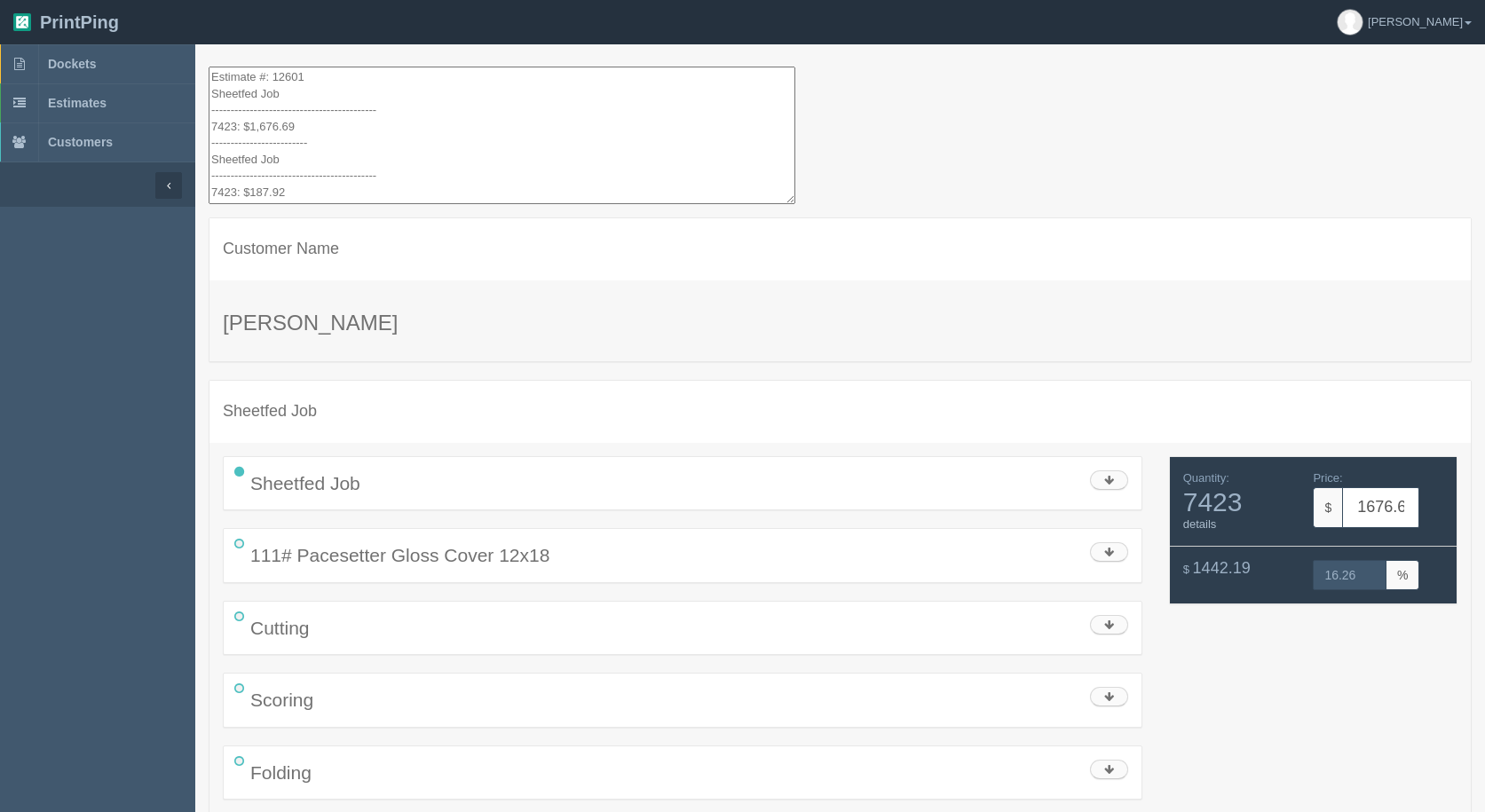
drag, startPoint x: 304, startPoint y: 179, endPoint x: 147, endPoint y: 43, distance: 207.7
click at [147, 43] on section "PrintPing [PERSON_NAME] Administration Edit account ( [EMAIL_ADDRESS][DOMAIN_NA…" at bounding box center [742, 782] width 1485 height 1565
